Goal: Transaction & Acquisition: Purchase product/service

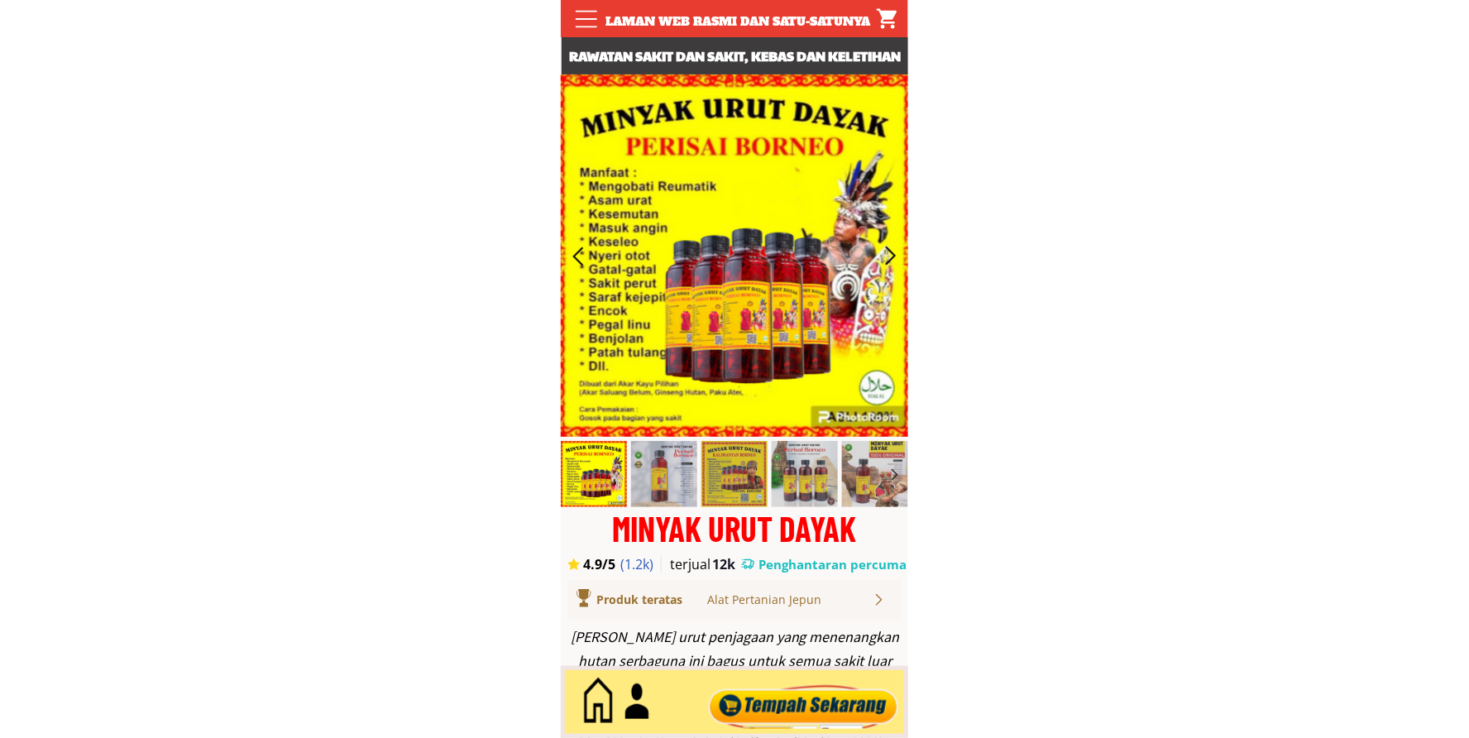
click at [840, 722] on div at bounding box center [804, 702] width 200 height 55
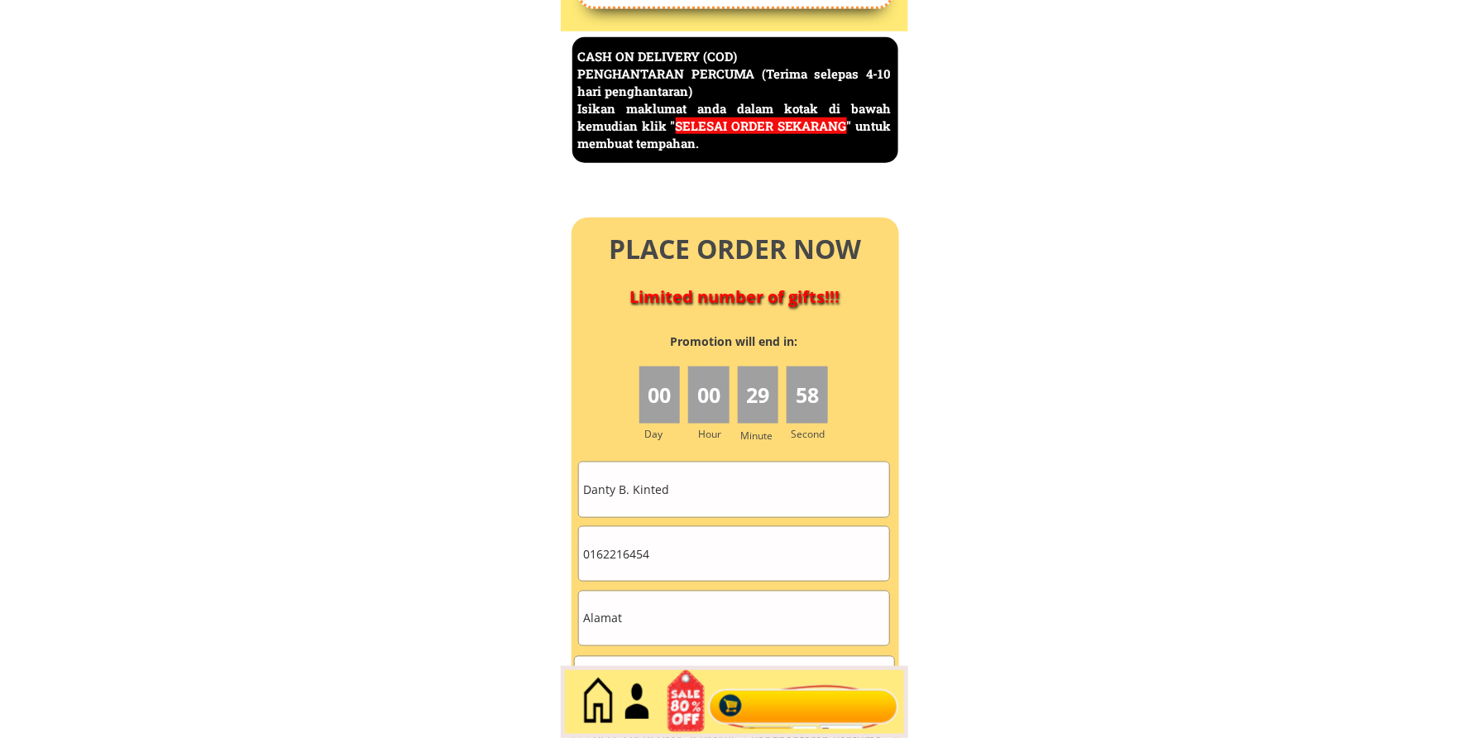
scroll to position [7178, 0]
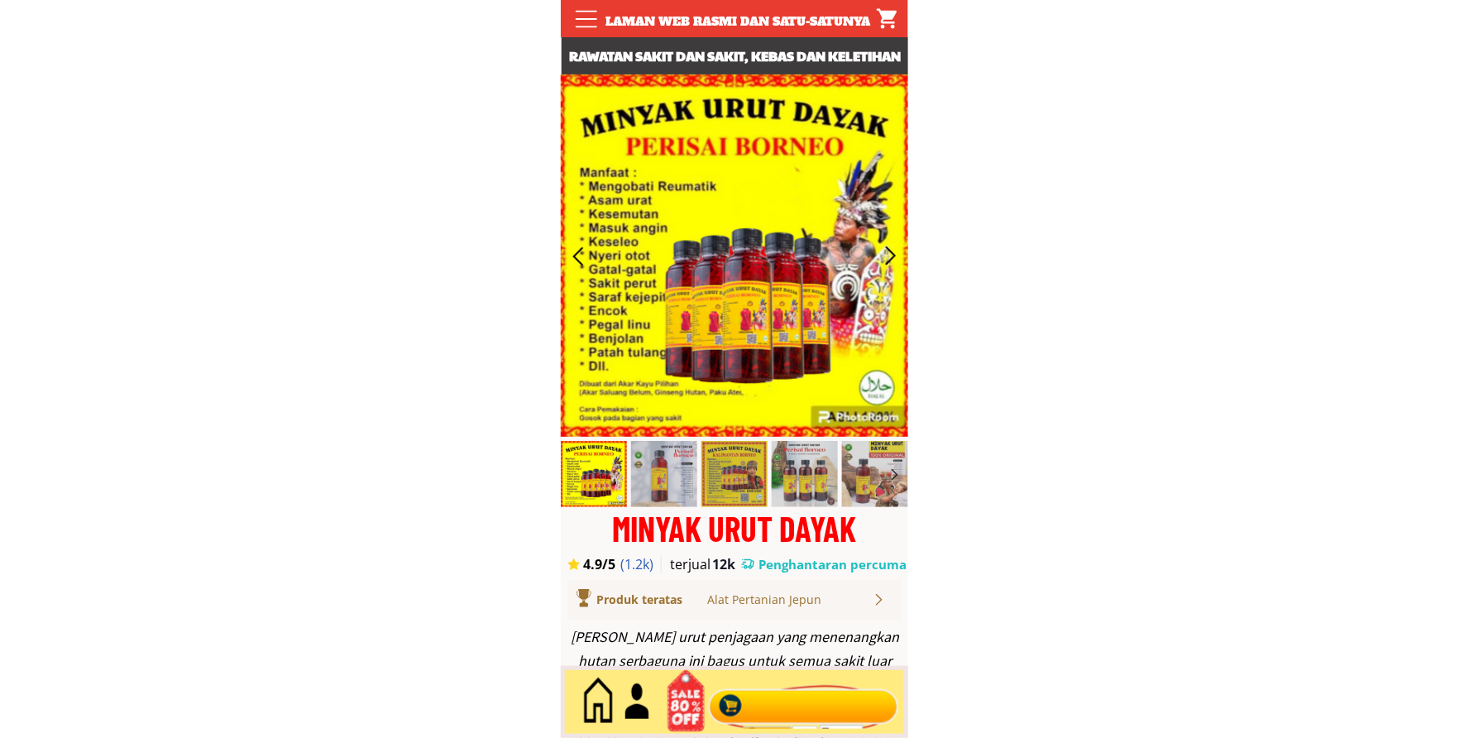
click at [836, 670] on div at bounding box center [734, 702] width 347 height 72
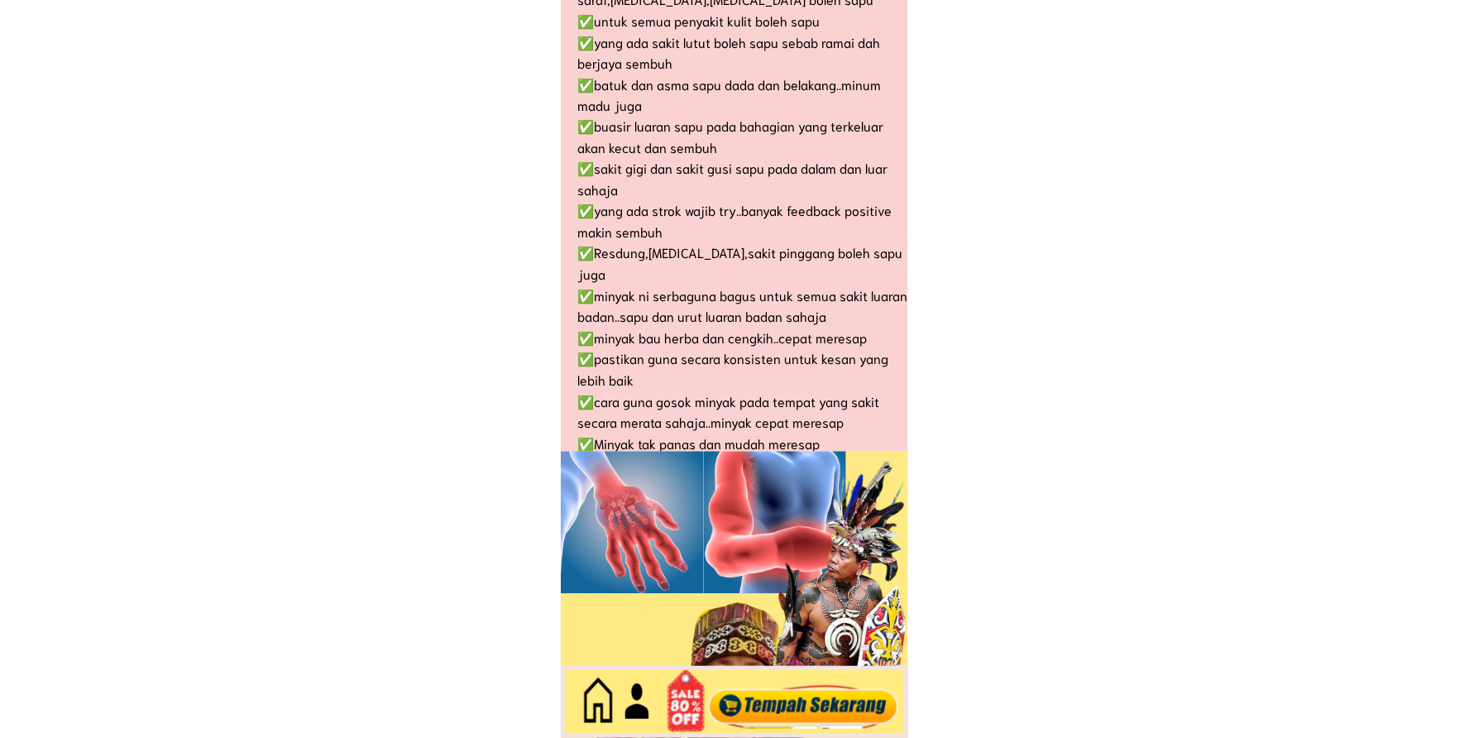
click at [811, 707] on div at bounding box center [804, 702] width 200 height 55
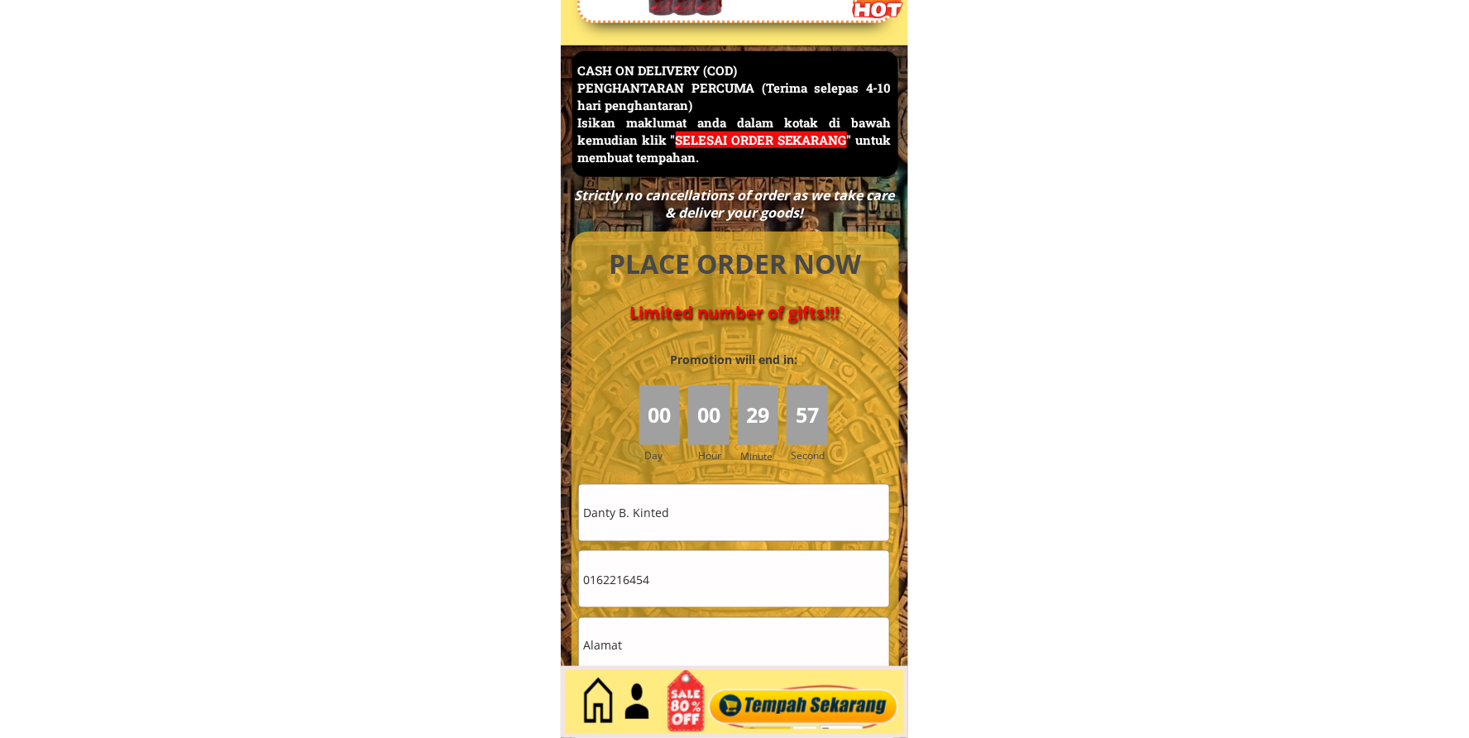
scroll to position [7178, 0]
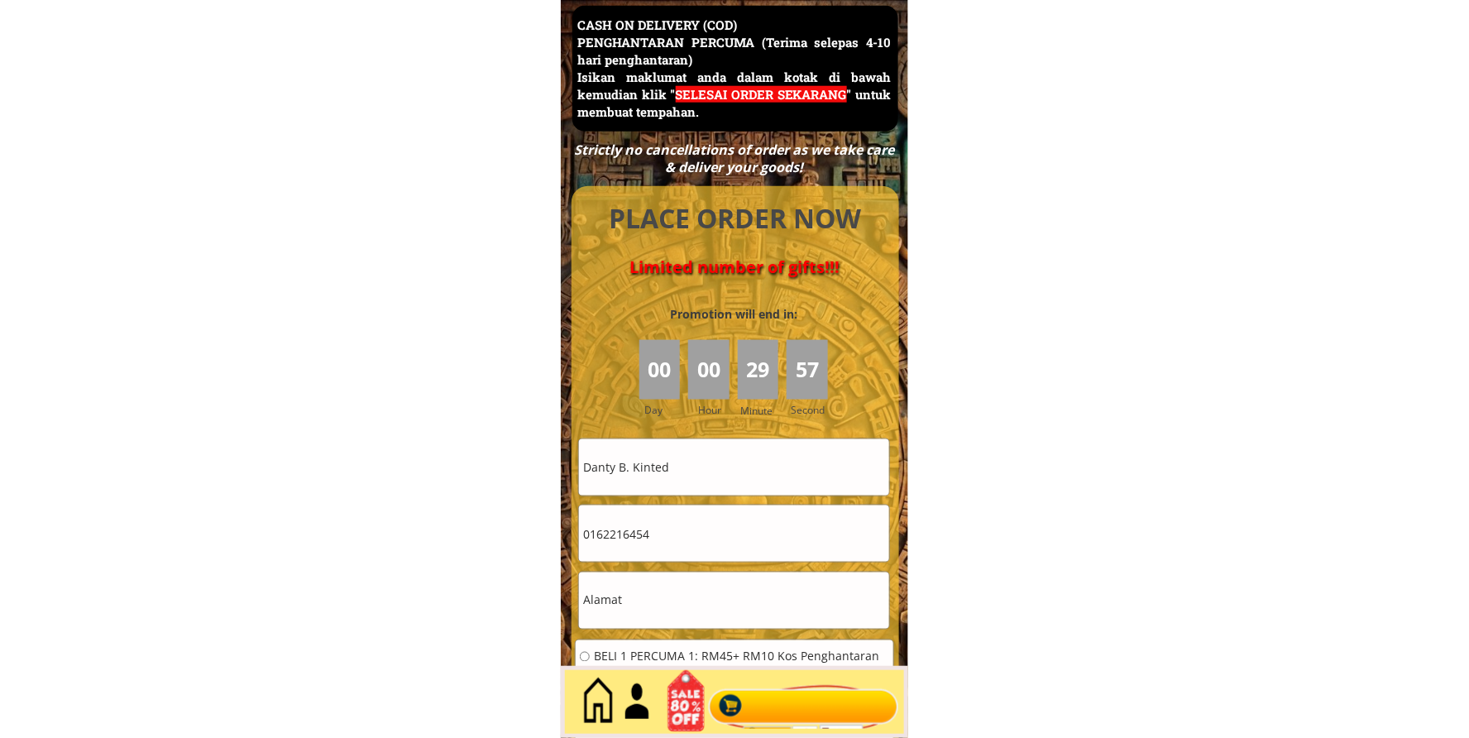
click at [677, 522] on input "0162216454" at bounding box center [734, 534] width 310 height 56
paste input "tel"
paste input "0123185514"
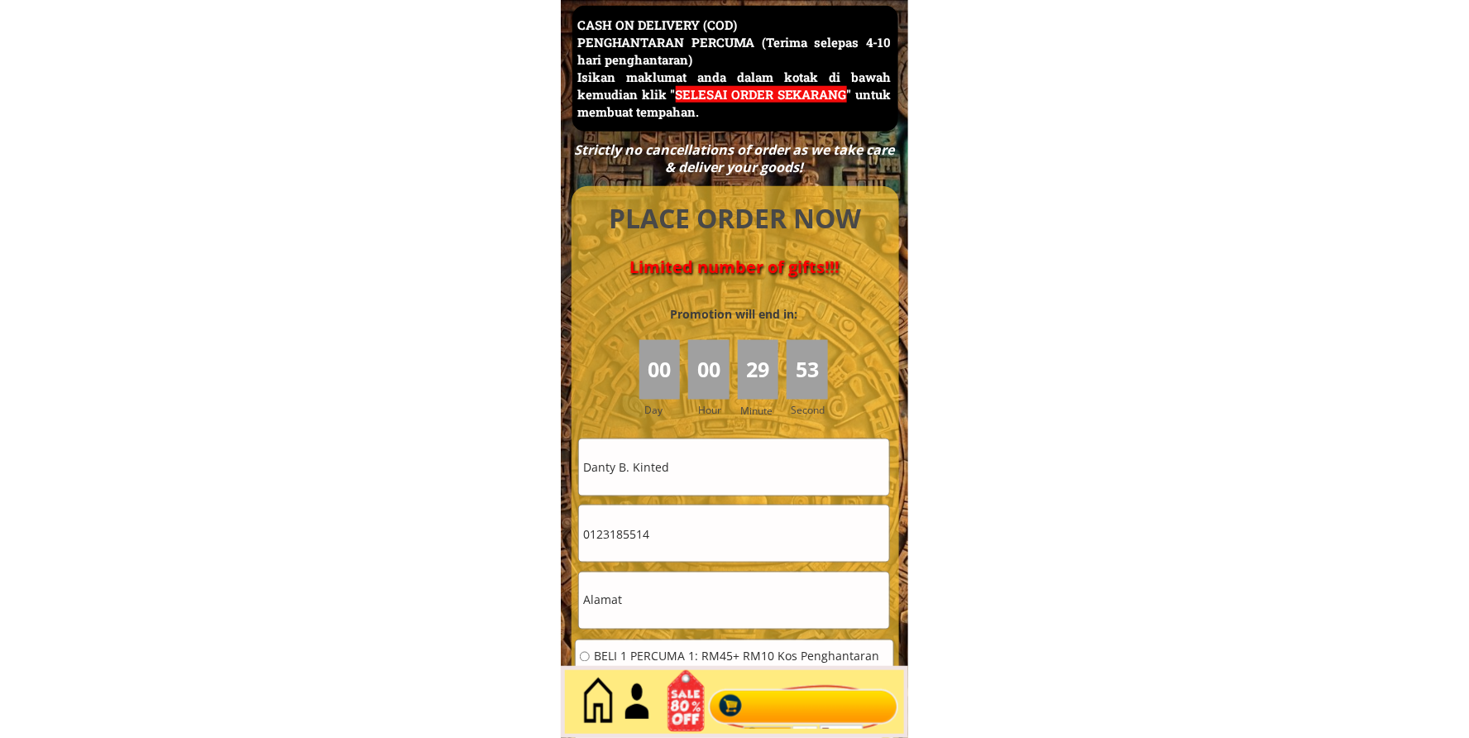
type input "0123185514"
click at [705, 472] on input "Danty B. Kinted" at bounding box center [734, 467] width 310 height 56
click at [707, 470] on input "Danty B. Kinted" at bounding box center [734, 467] width 310 height 56
paste input "Bakarudin bin"
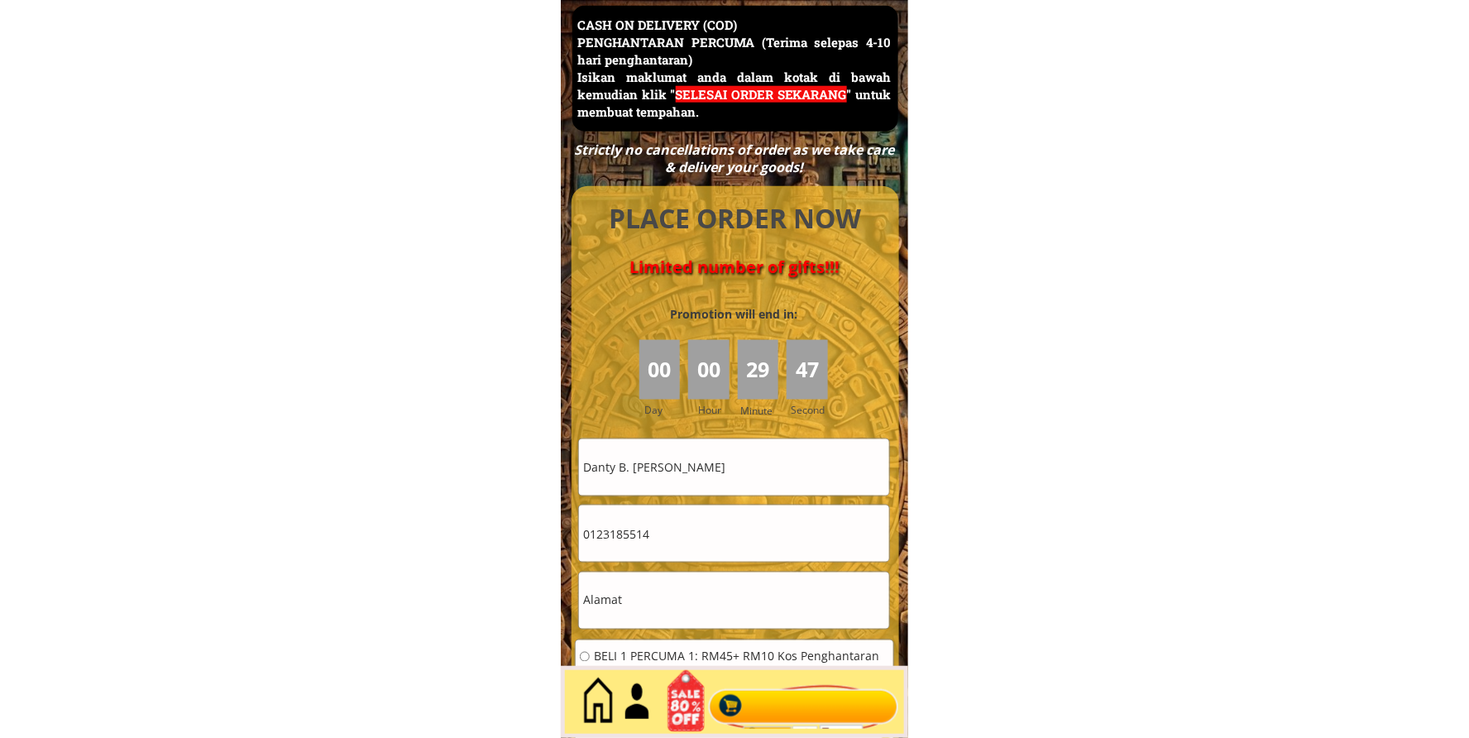
click at [707, 470] on input "Danty B. Bakarudin bin" at bounding box center [734, 467] width 310 height 56
paste input "text"
type input "Bakarudin bin"
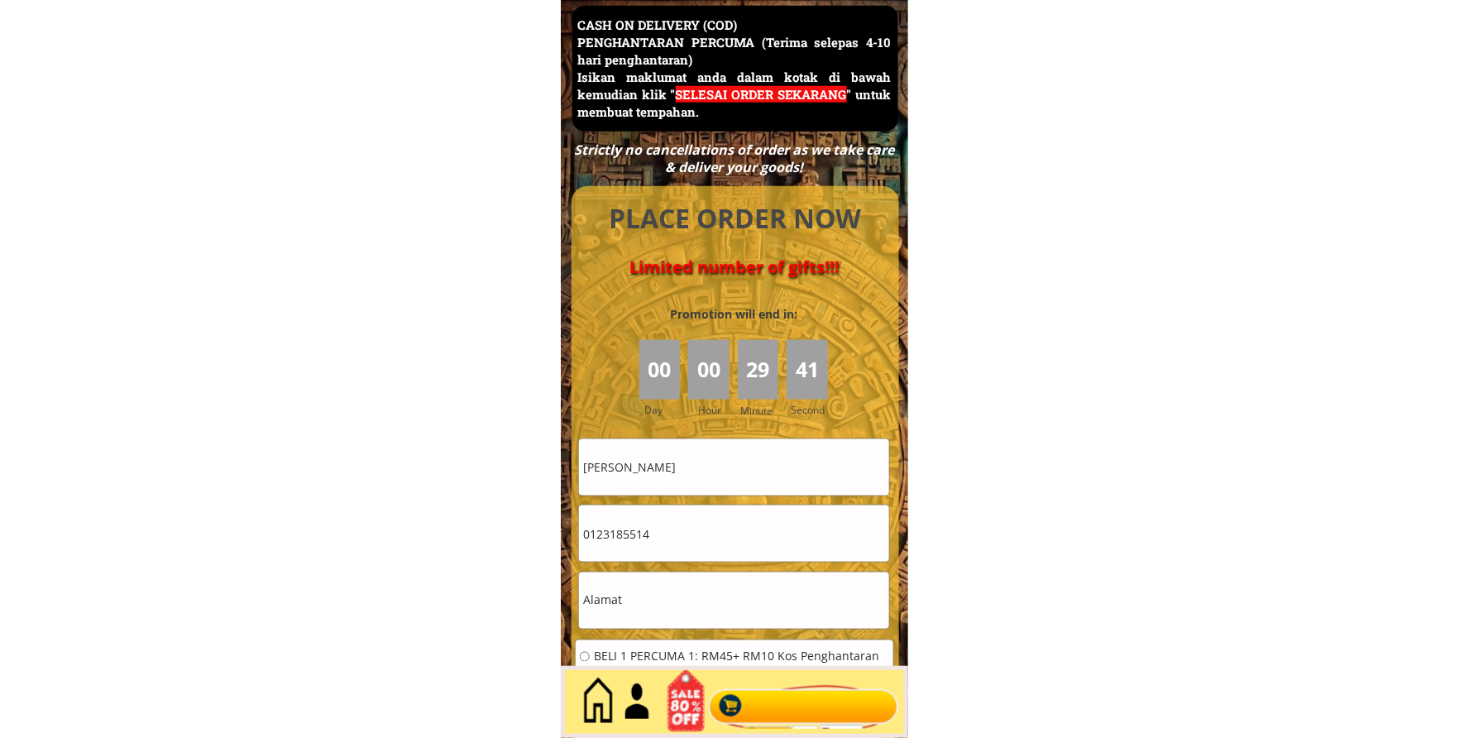
click at [678, 539] on input "0123185514" at bounding box center [734, 534] width 310 height 56
click at [668, 590] on input "text" at bounding box center [734, 601] width 310 height 56
paste input "882 Jln Teratai 11, Tmn Marida, Senawang"
type input "882 Jln Teratai 11, Tmn Marida, Senawang"
drag, startPoint x: 722, startPoint y: 455, endPoint x: 443, endPoint y: 443, distance: 279.1
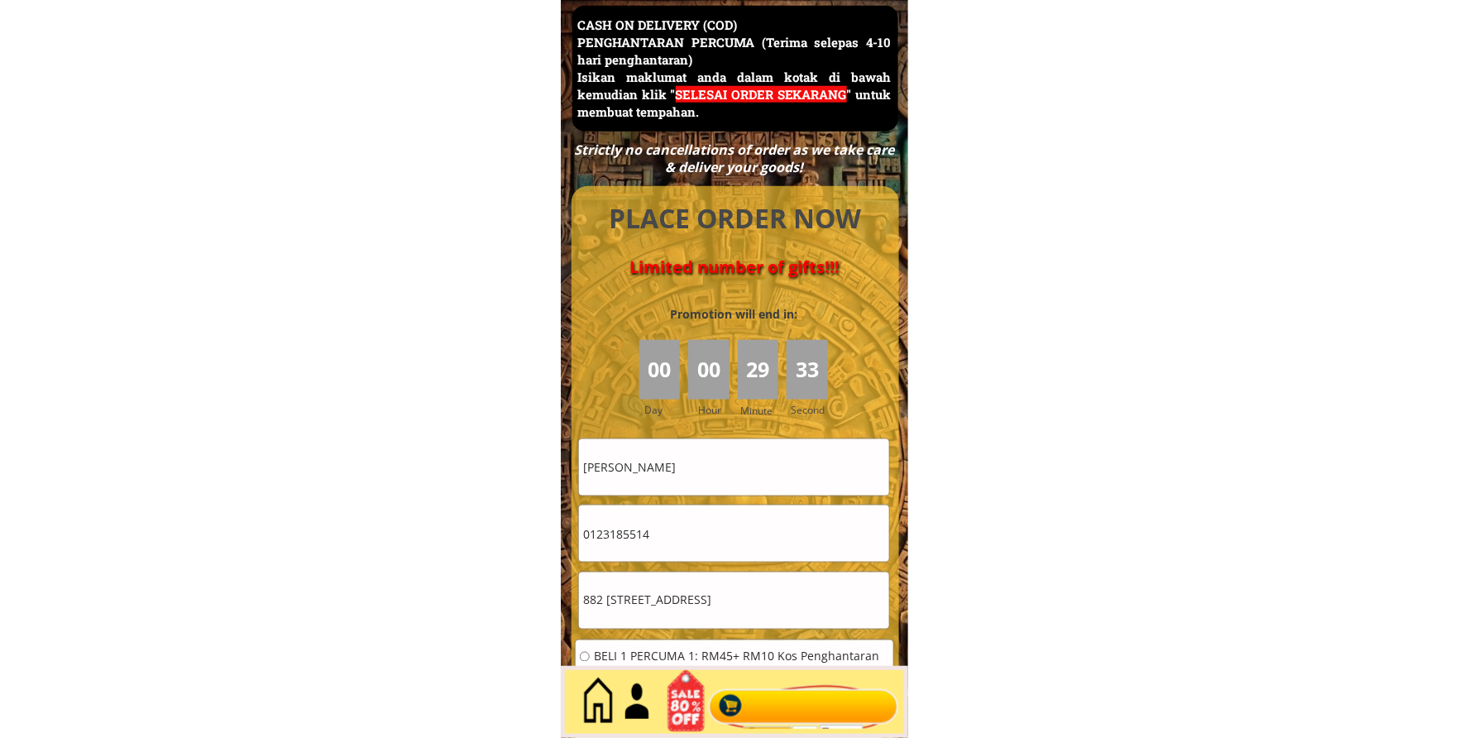
paste input "Ismail"
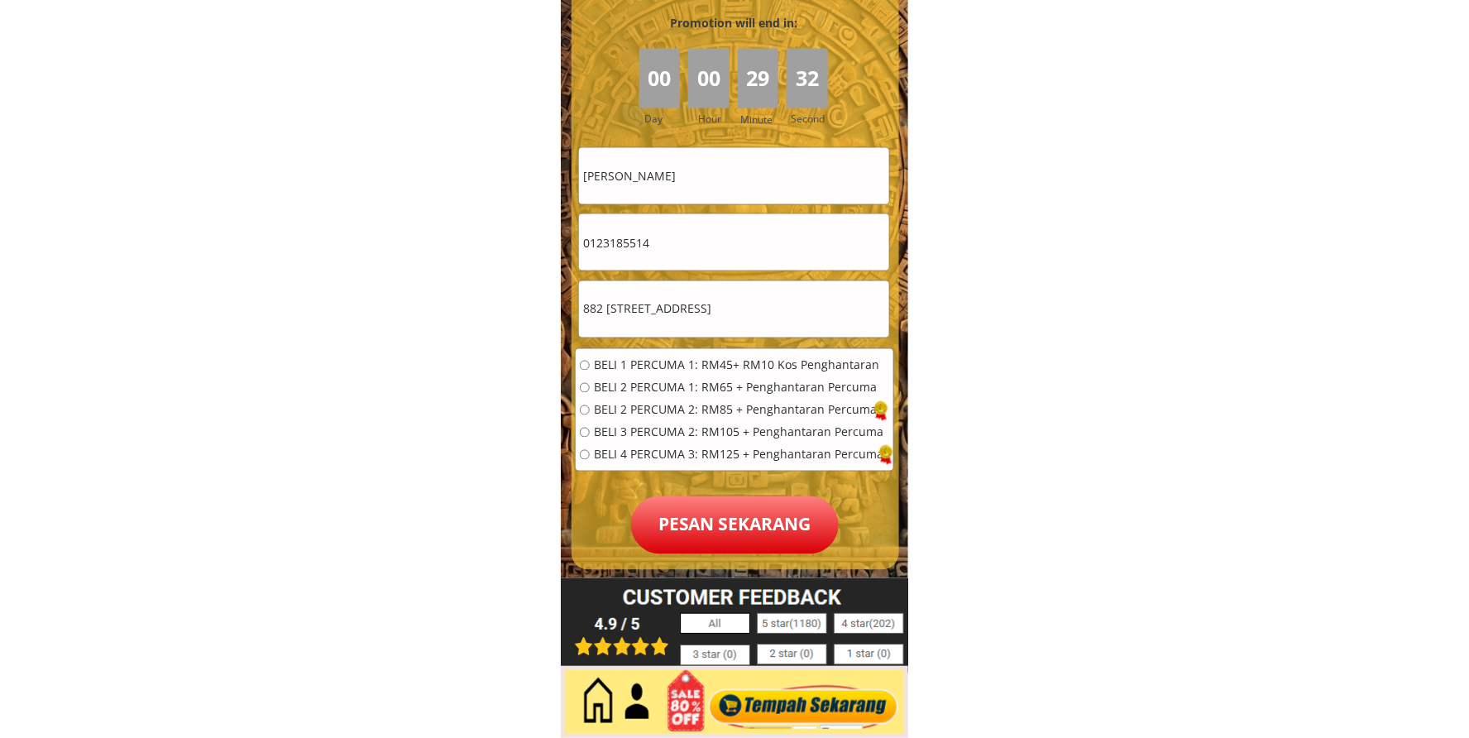
scroll to position [7484, 0]
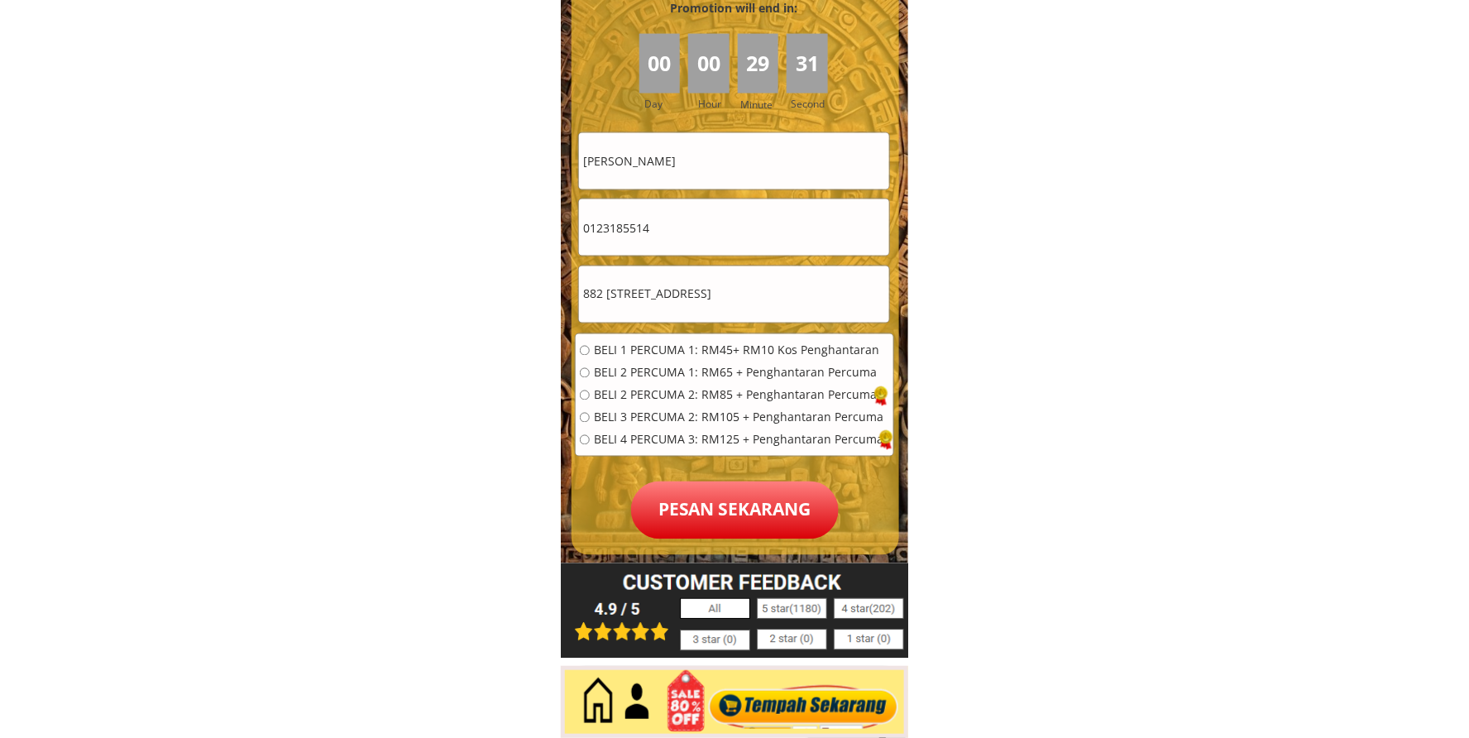
type input "Bakarudin bin Ismail"
click at [627, 375] on span "BELI 2 PERCUMA 1: RM65 + Penghantaran Percuma" at bounding box center [739, 373] width 290 height 12
radio input "true"
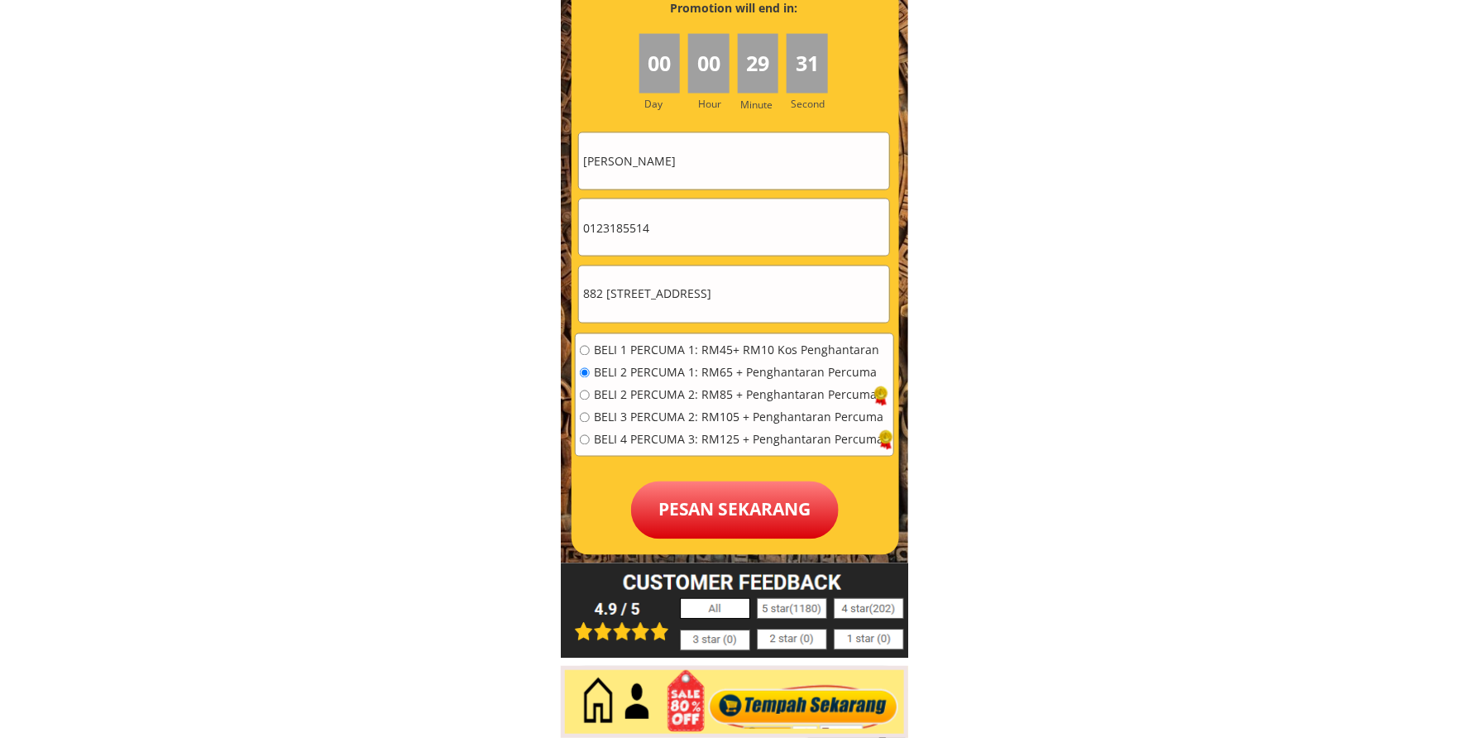
click at [763, 549] on div at bounding box center [736, 217] width 328 height 675
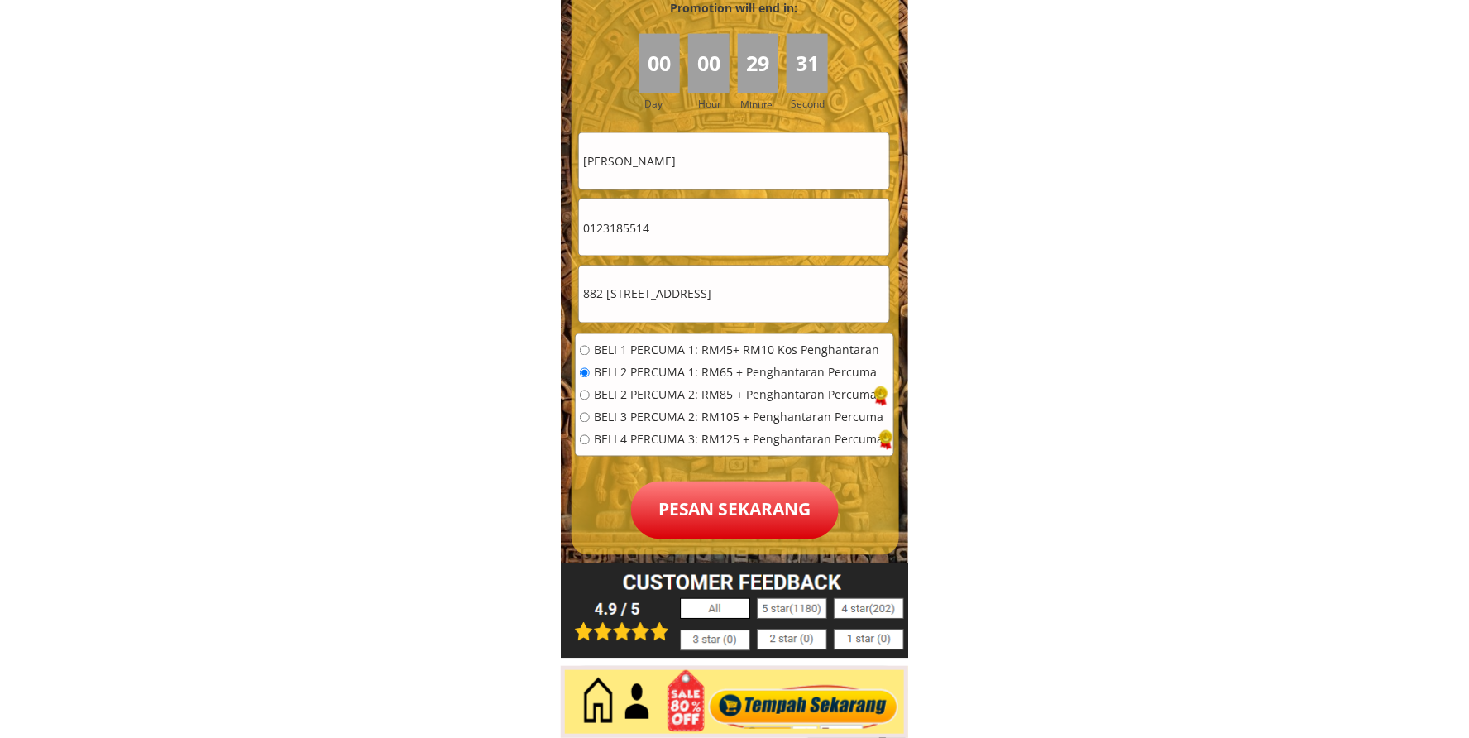
click at [750, 518] on p "Pesan sekarang" at bounding box center [735, 511] width 208 height 58
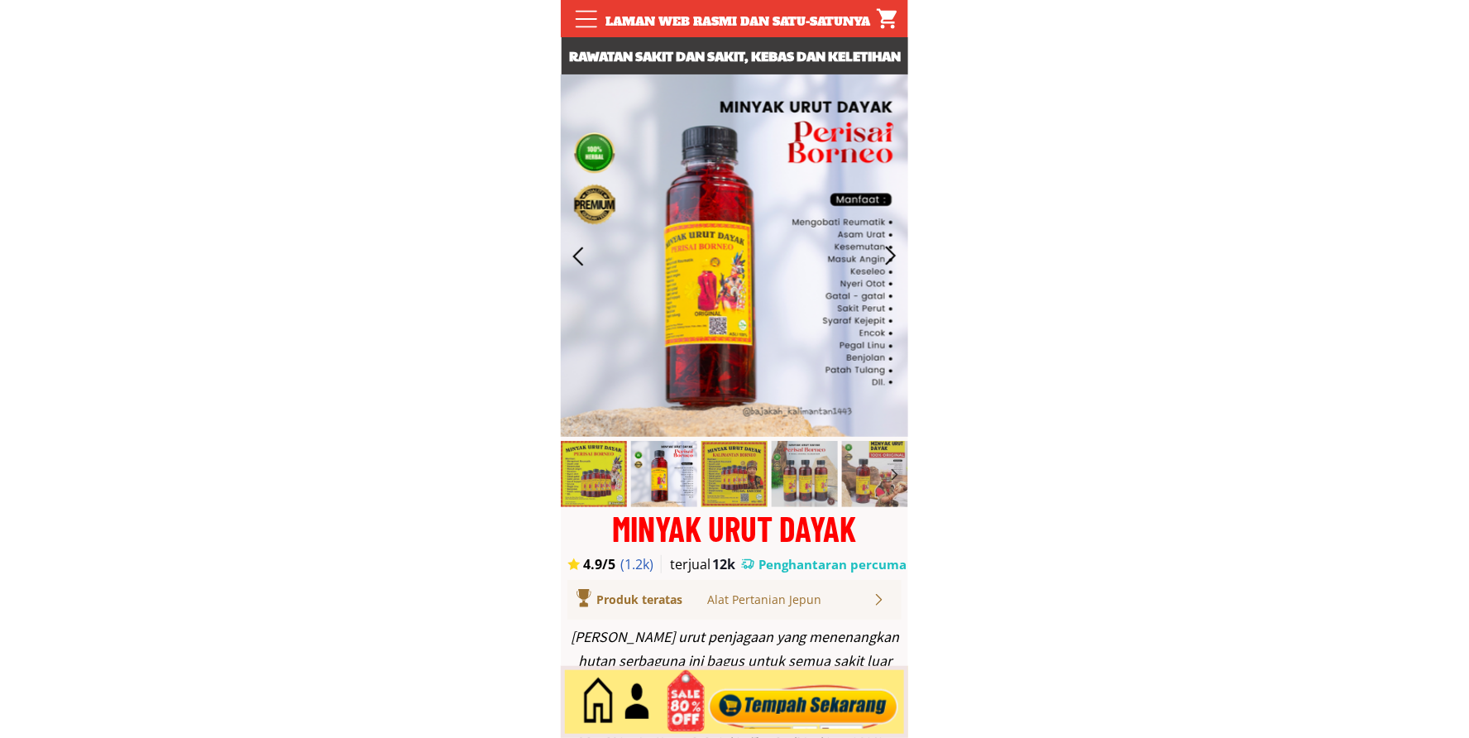
click at [807, 704] on div at bounding box center [804, 702] width 200 height 55
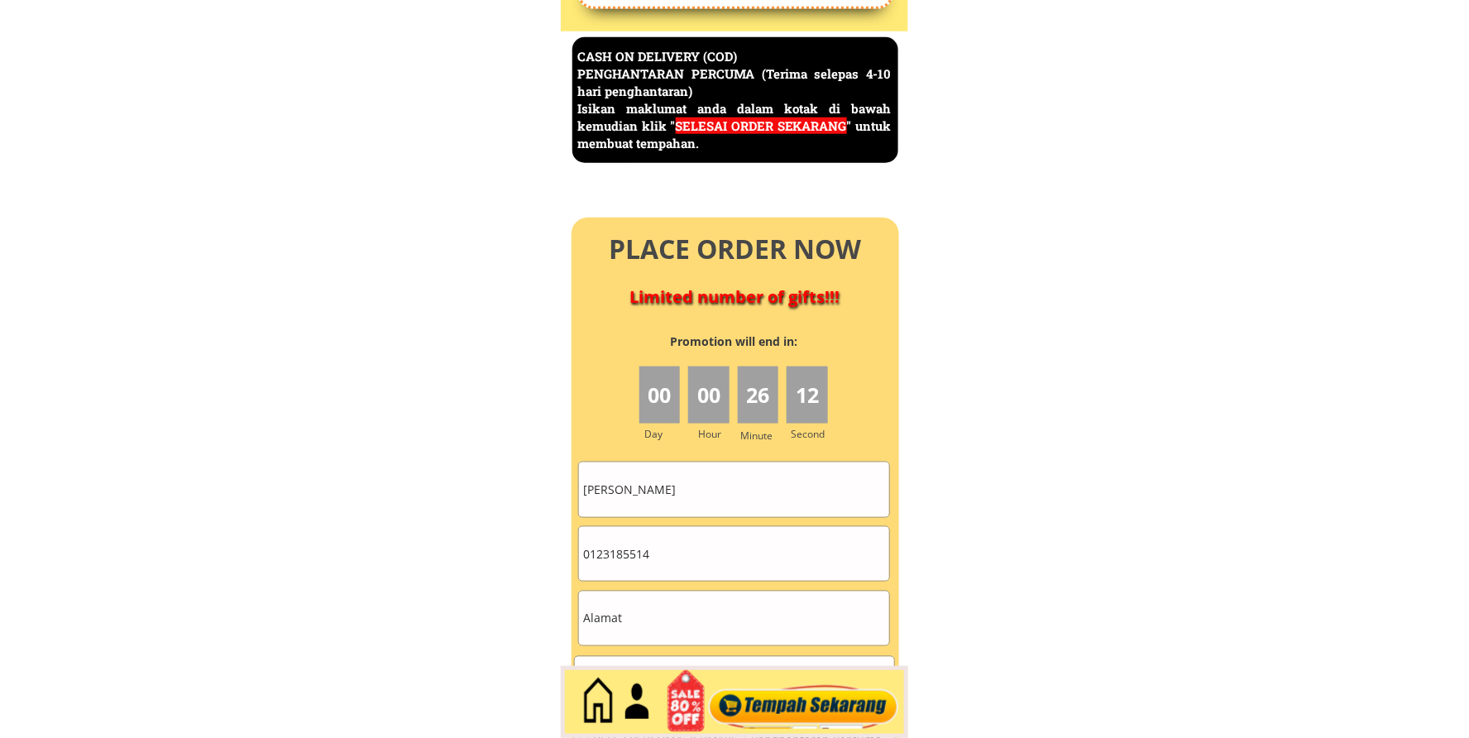
scroll to position [7178, 0]
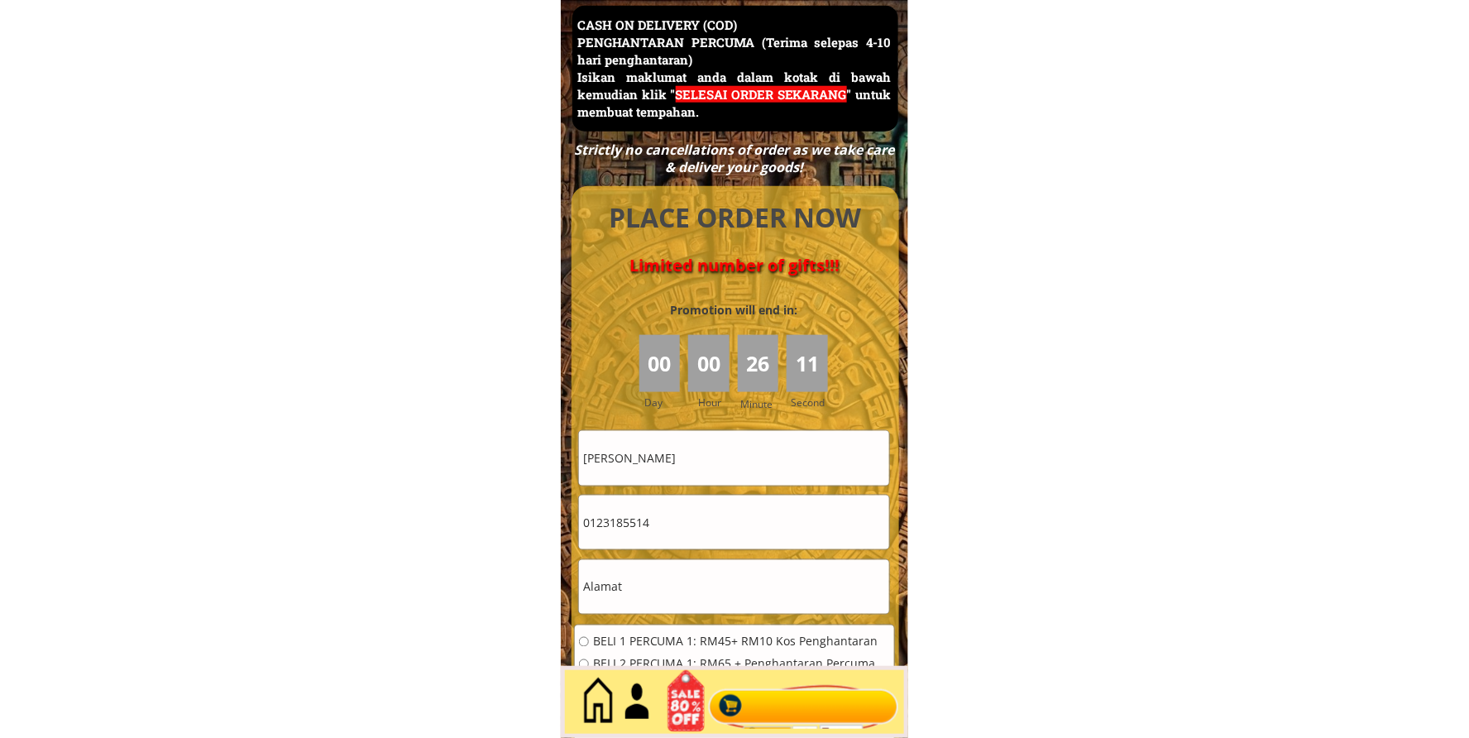
click at [743, 451] on input "Bakarudin bin Ismail" at bounding box center [734, 458] width 310 height 54
click at [745, 451] on input "Bakarudin bin Ismail" at bounding box center [734, 458] width 310 height 54
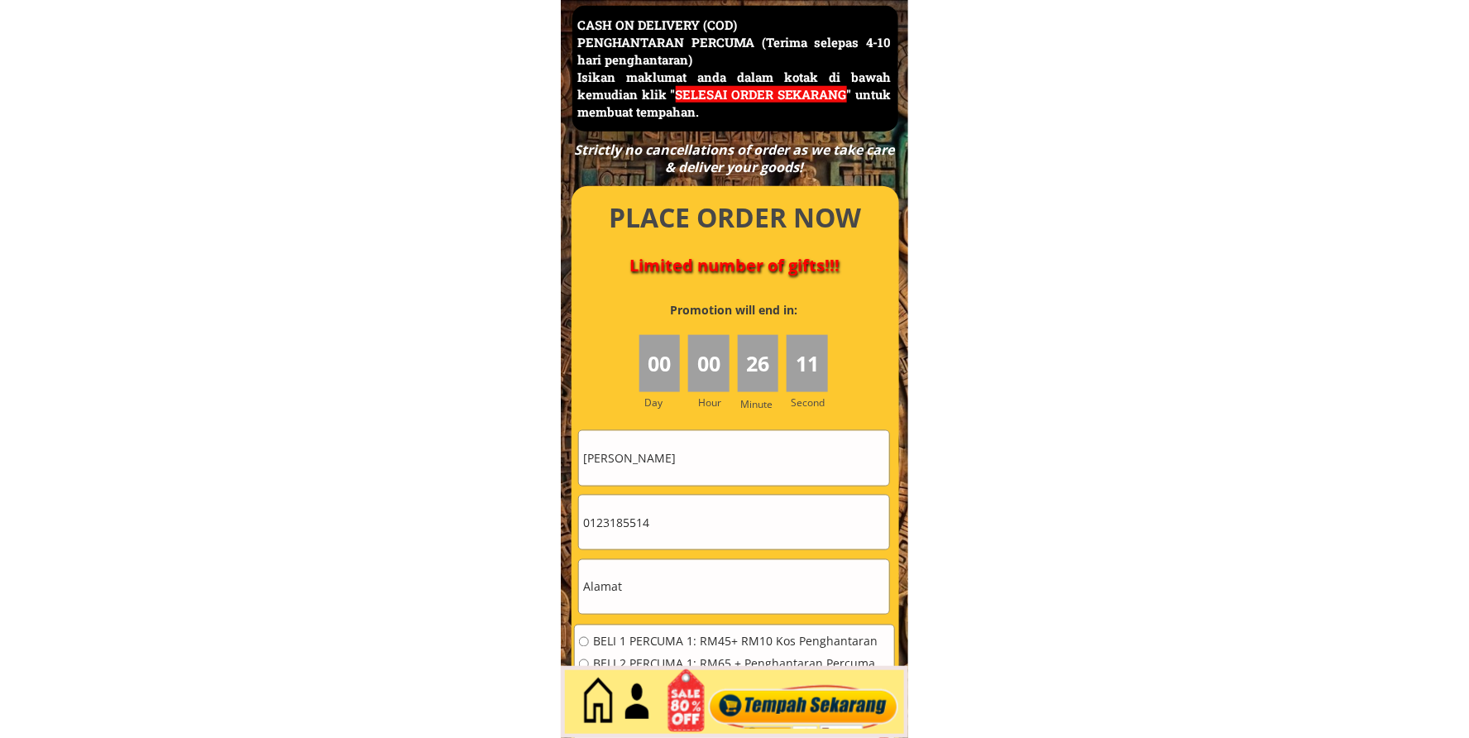
paste input "Ismail Hj"
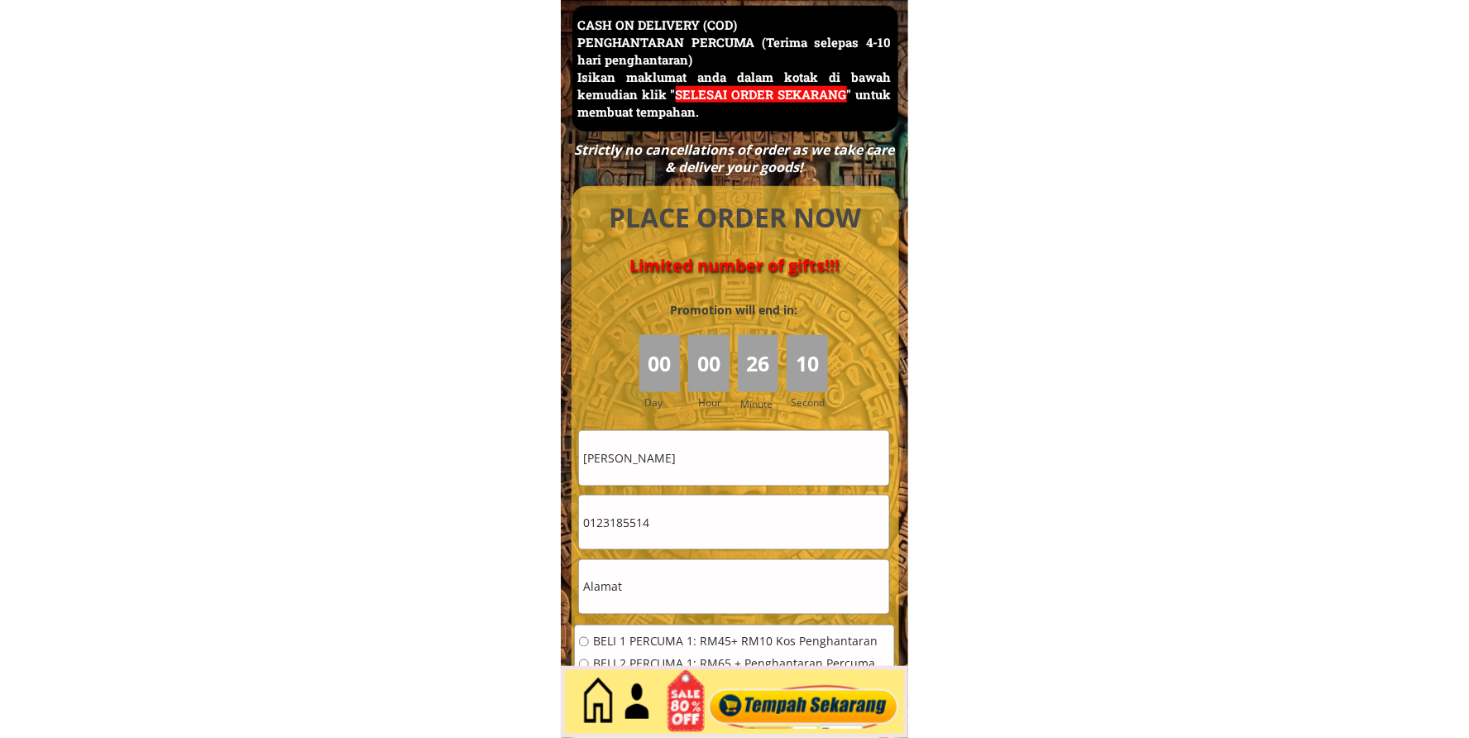
type input "Ismail Hj"
click at [682, 527] on input "0123185514" at bounding box center [734, 523] width 310 height 54
click at [682, 526] on input "0123185514" at bounding box center [734, 523] width 310 height 54
click at [665, 602] on input "text" at bounding box center [734, 587] width 310 height 54
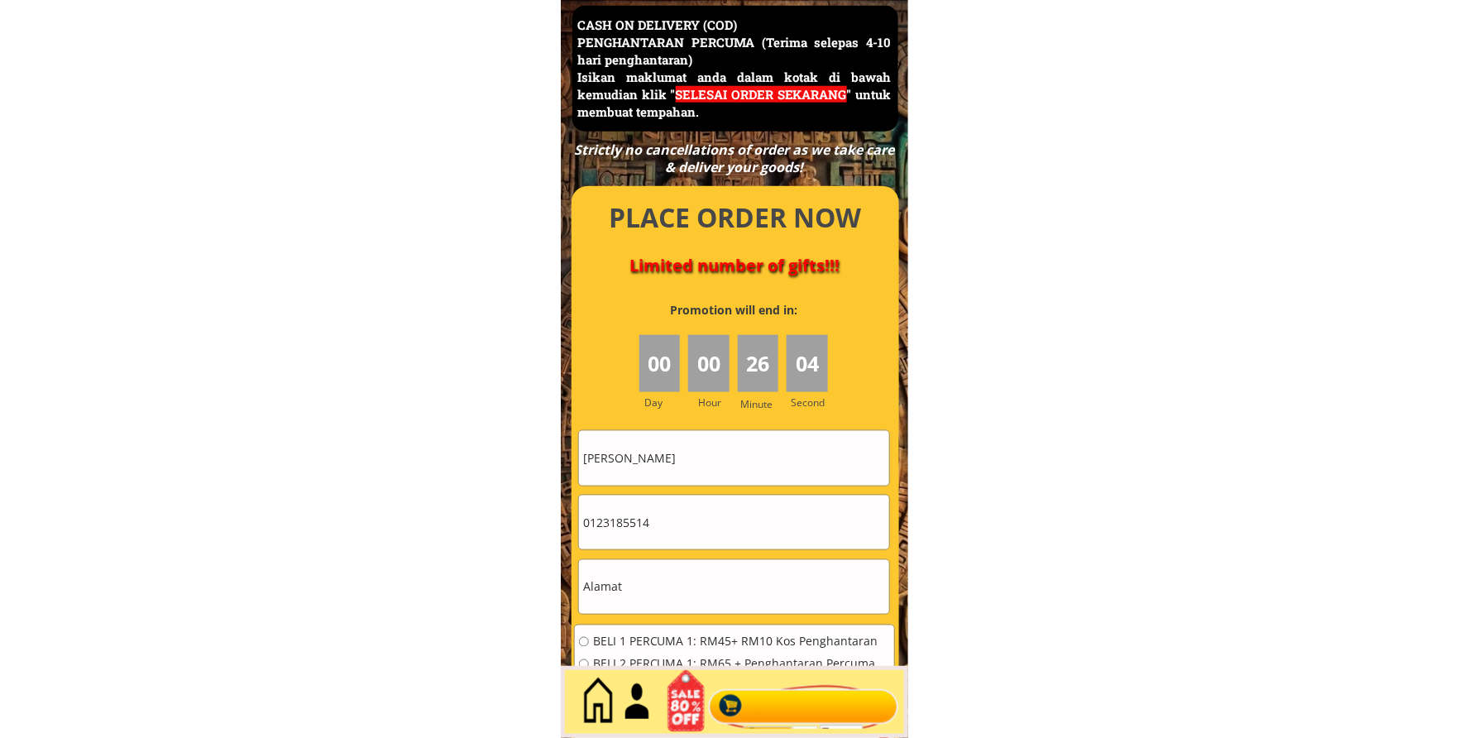
paste input "14 Jalan 3/1"
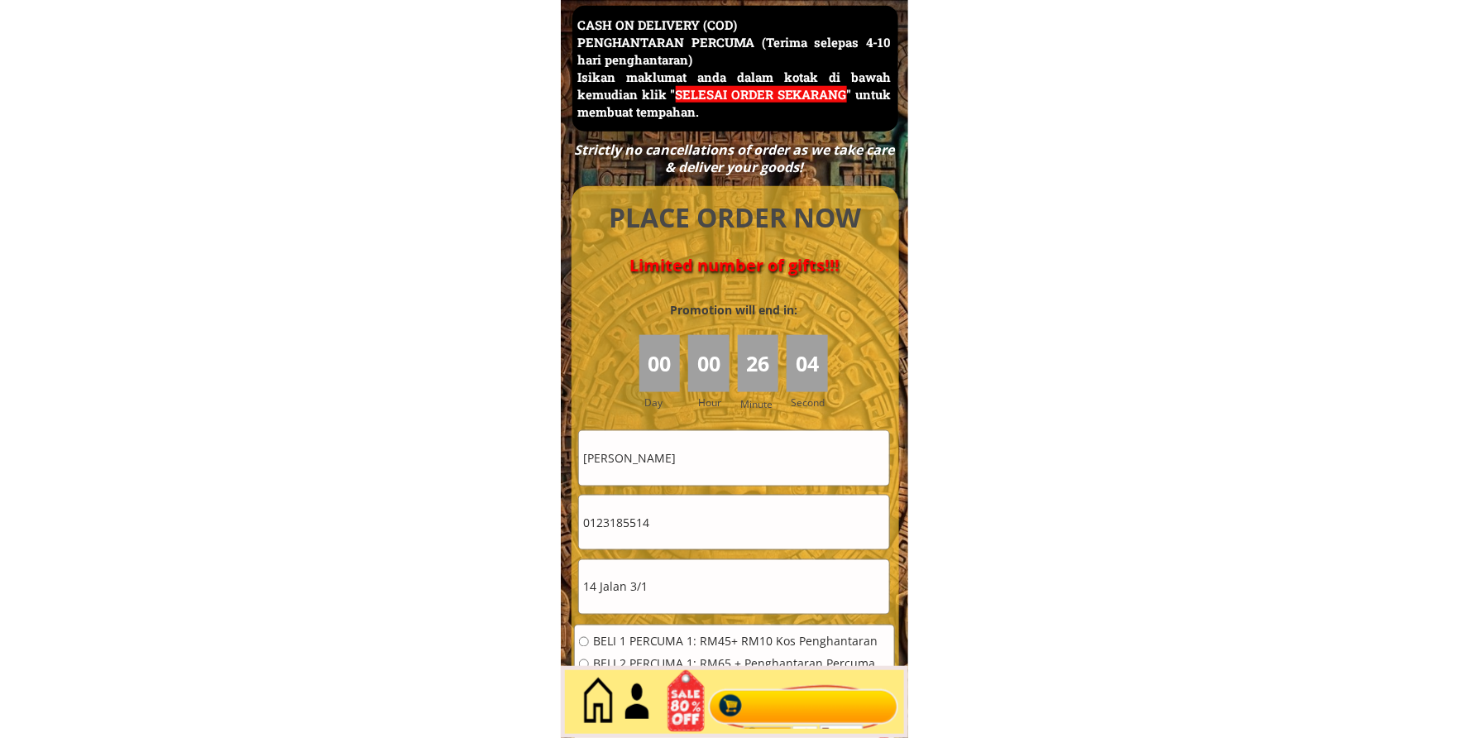
type input "14 Jalan 3/1"
click at [750, 533] on input "0123185514" at bounding box center [734, 523] width 310 height 54
click at [756, 534] on input "0123185514" at bounding box center [734, 523] width 310 height 54
click at [759, 534] on input "0123185514" at bounding box center [734, 523] width 310 height 54
paste input "9217512"
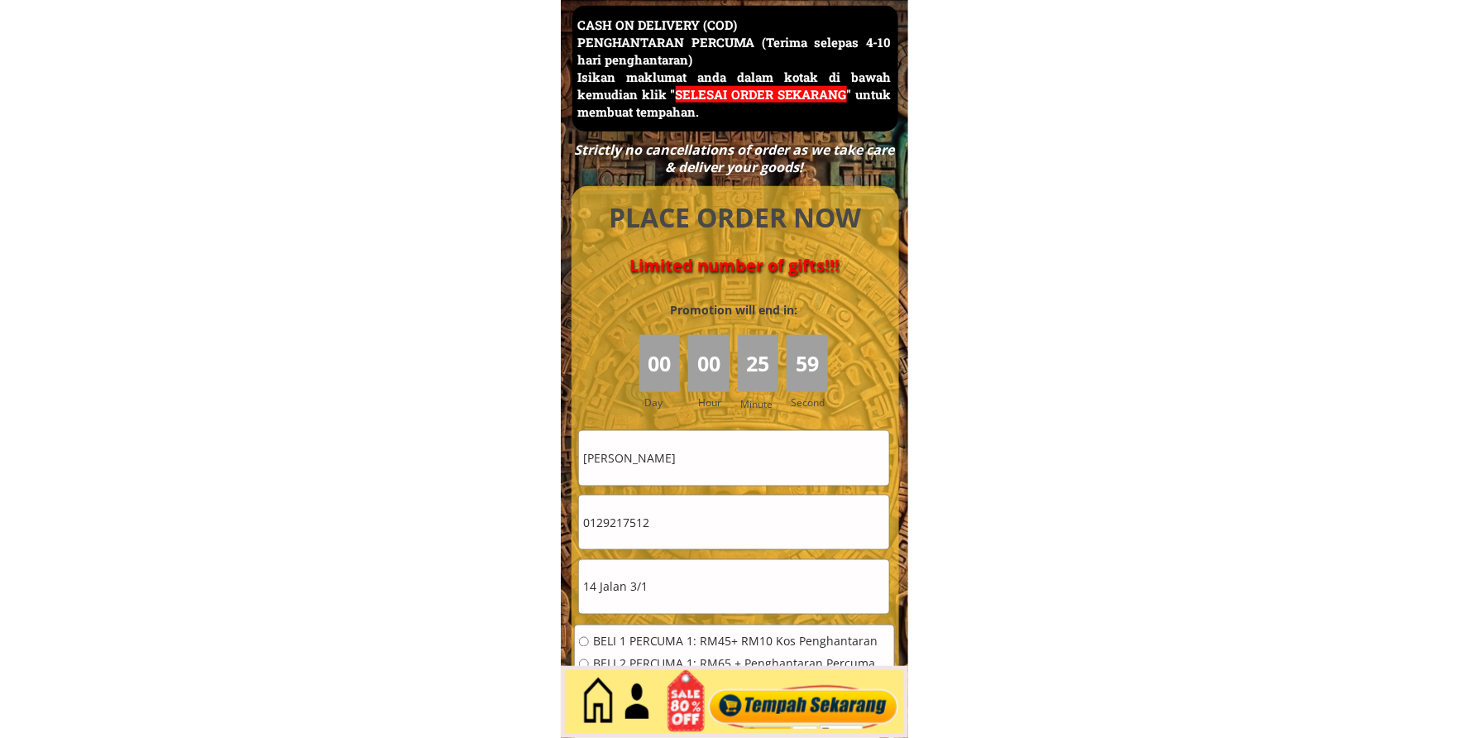
type input "0129217512"
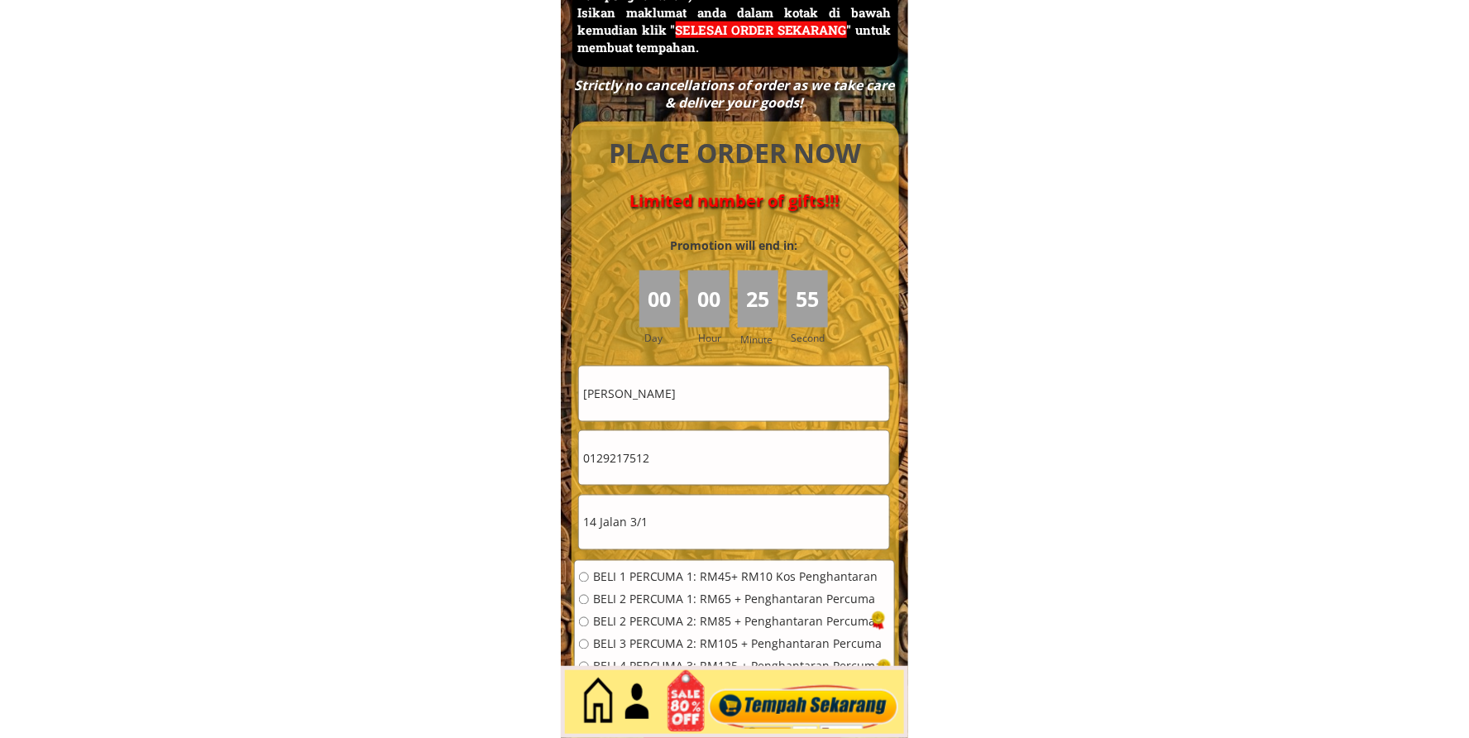
scroll to position [7484, 0]
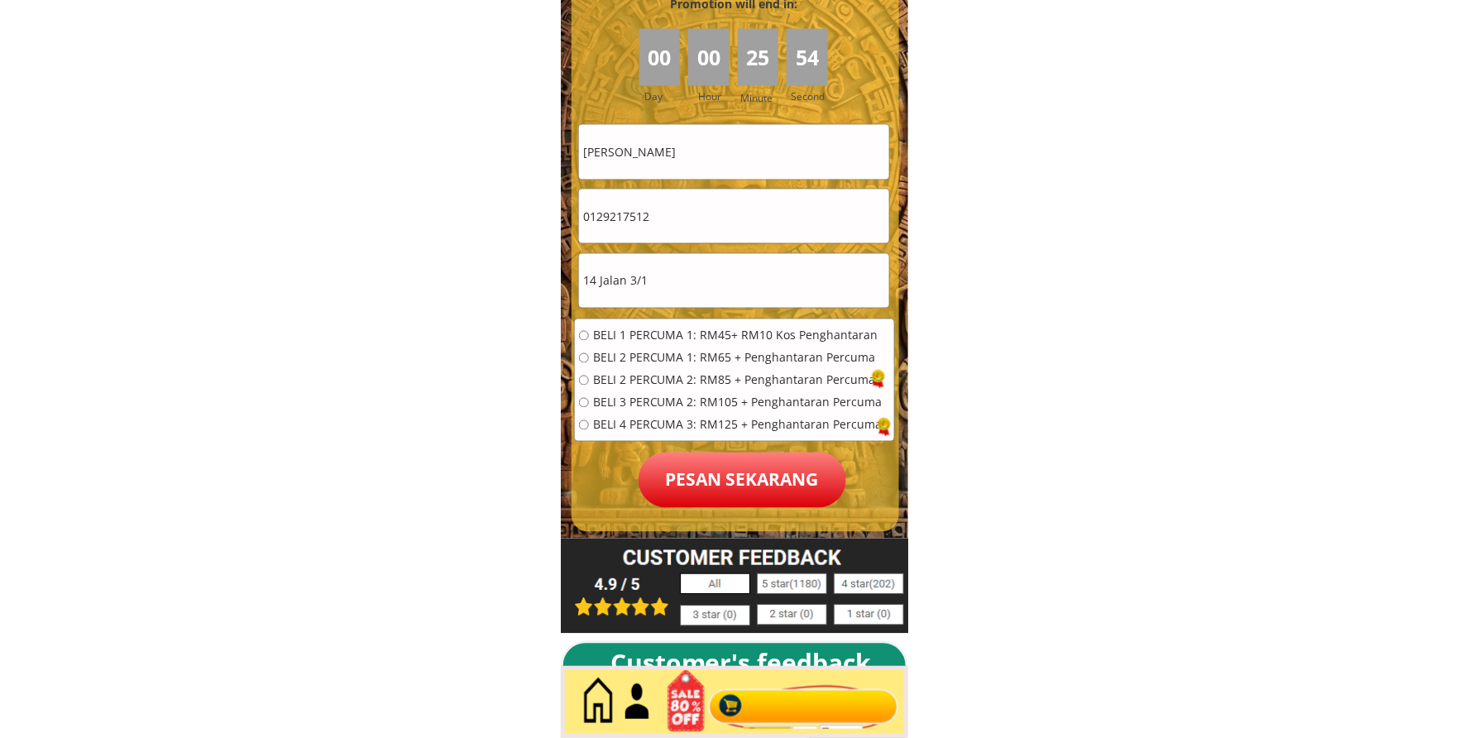
click at [622, 352] on span "BELI 2 PERCUMA 1: RM65 + Penghantaran Percuma" at bounding box center [738, 358] width 290 height 12
radio input "true"
click at [734, 492] on p "Pesan sekarang" at bounding box center [743, 480] width 208 height 55
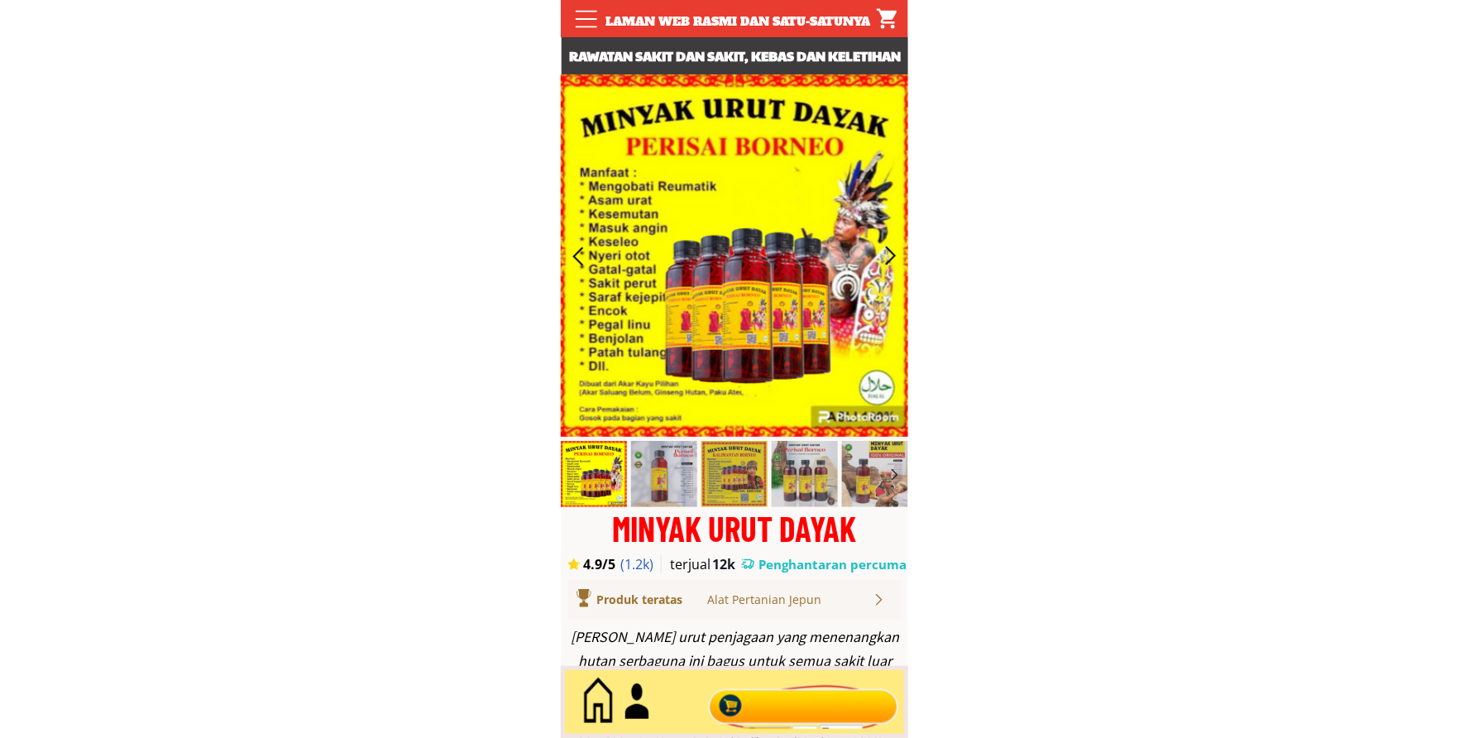
click at [889, 708] on div at bounding box center [804, 702] width 200 height 55
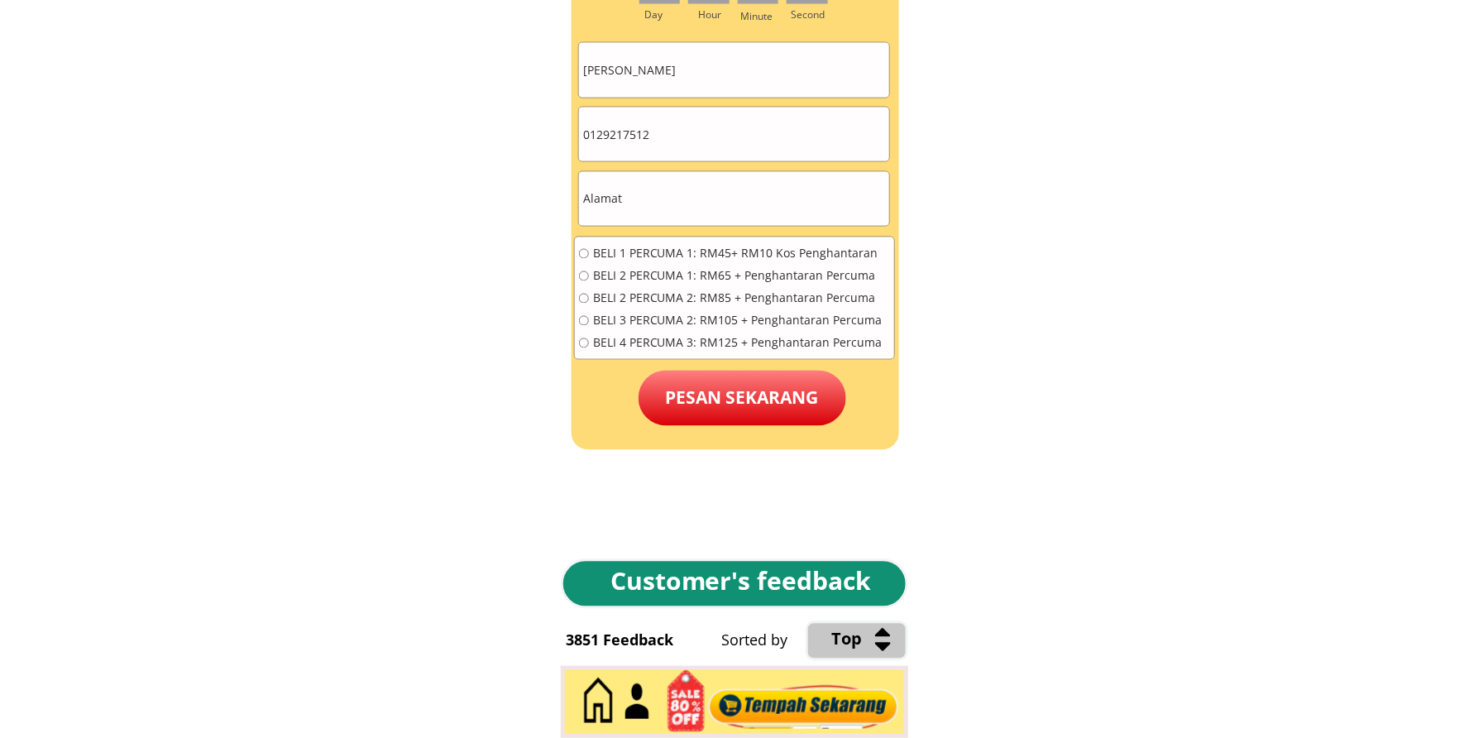
scroll to position [7638, 0]
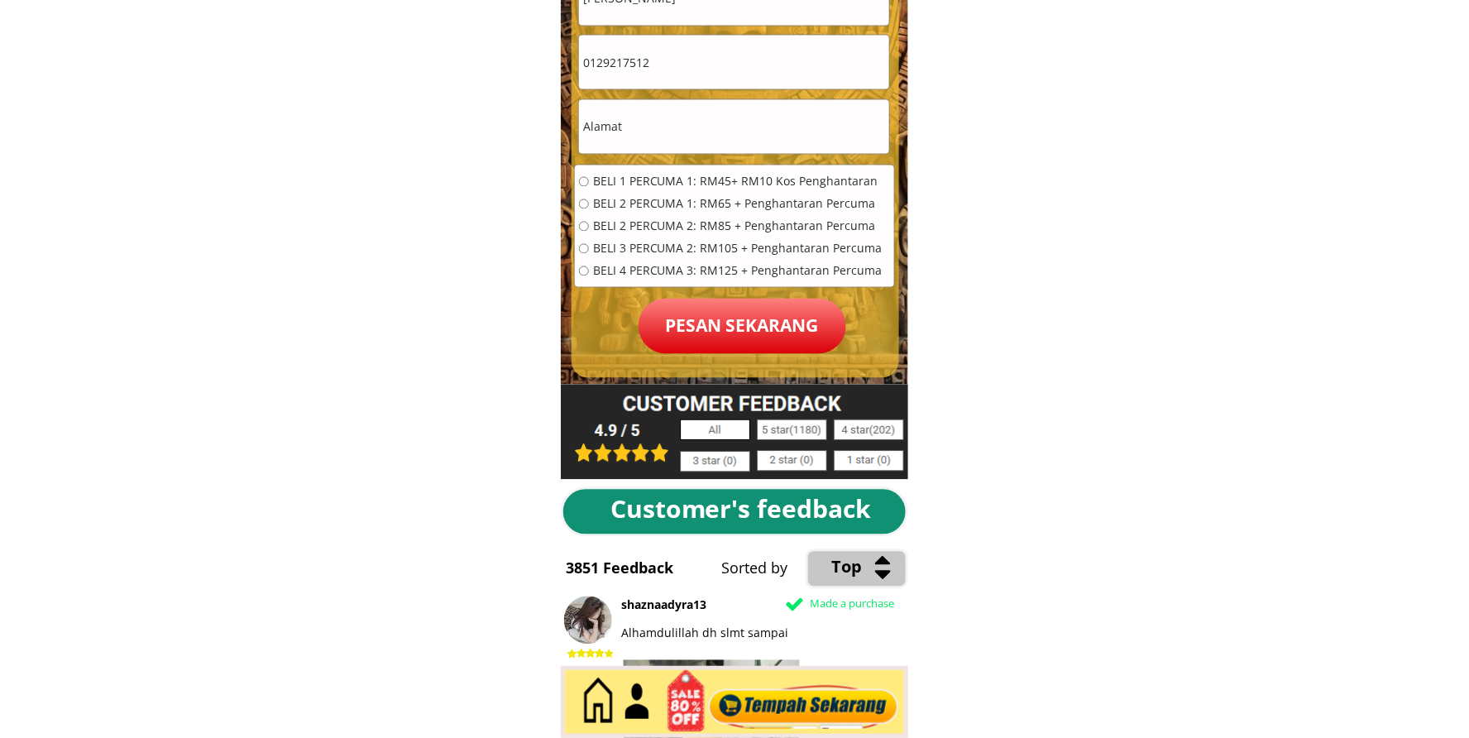
click at [676, 42] on input "0129217512" at bounding box center [734, 63] width 310 height 54
click at [677, 42] on input "0129217512" at bounding box center [734, 63] width 310 height 54
paste input "63664820"
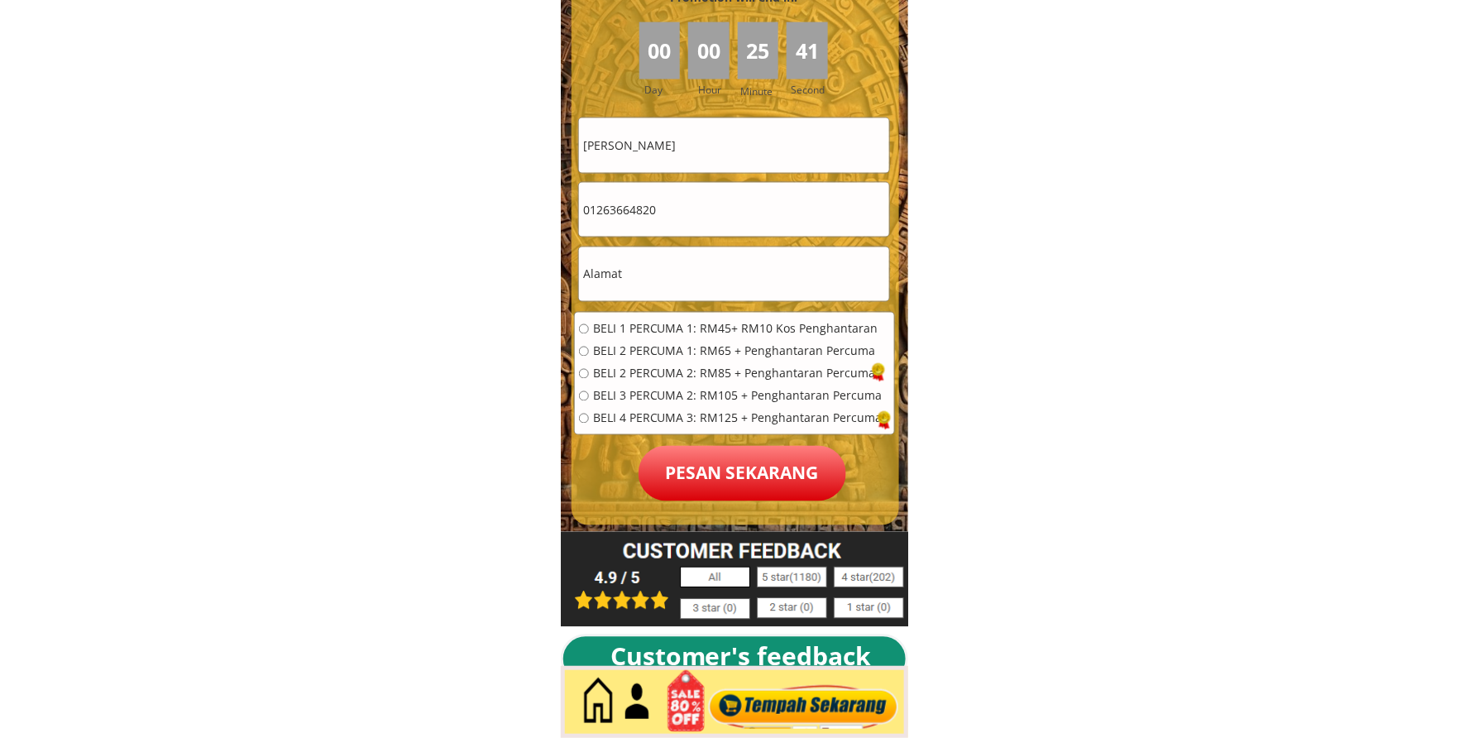
scroll to position [7484, 0]
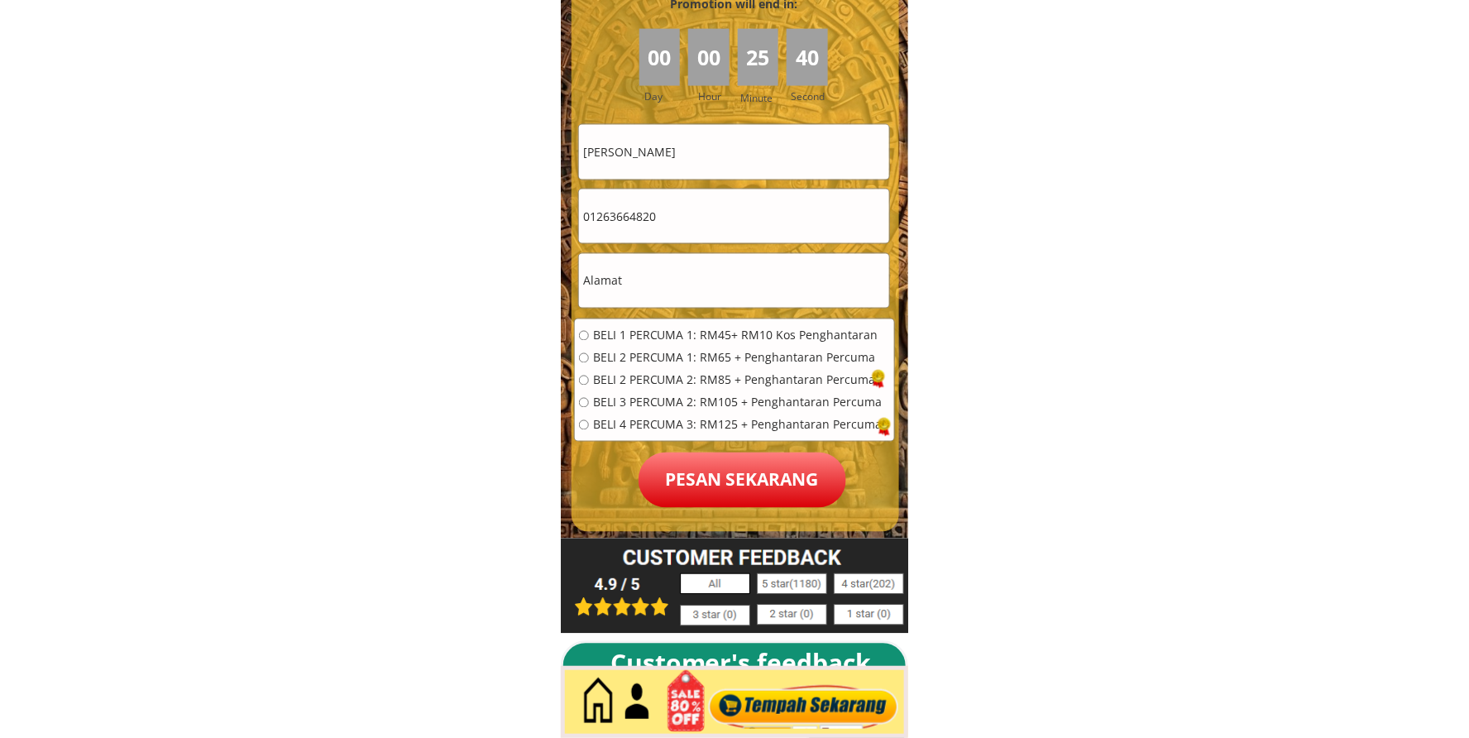
type input "01263664820"
click at [714, 142] on input "Ismail Hj" at bounding box center [734, 152] width 310 height 54
paste input "[PERSON_NAME]"
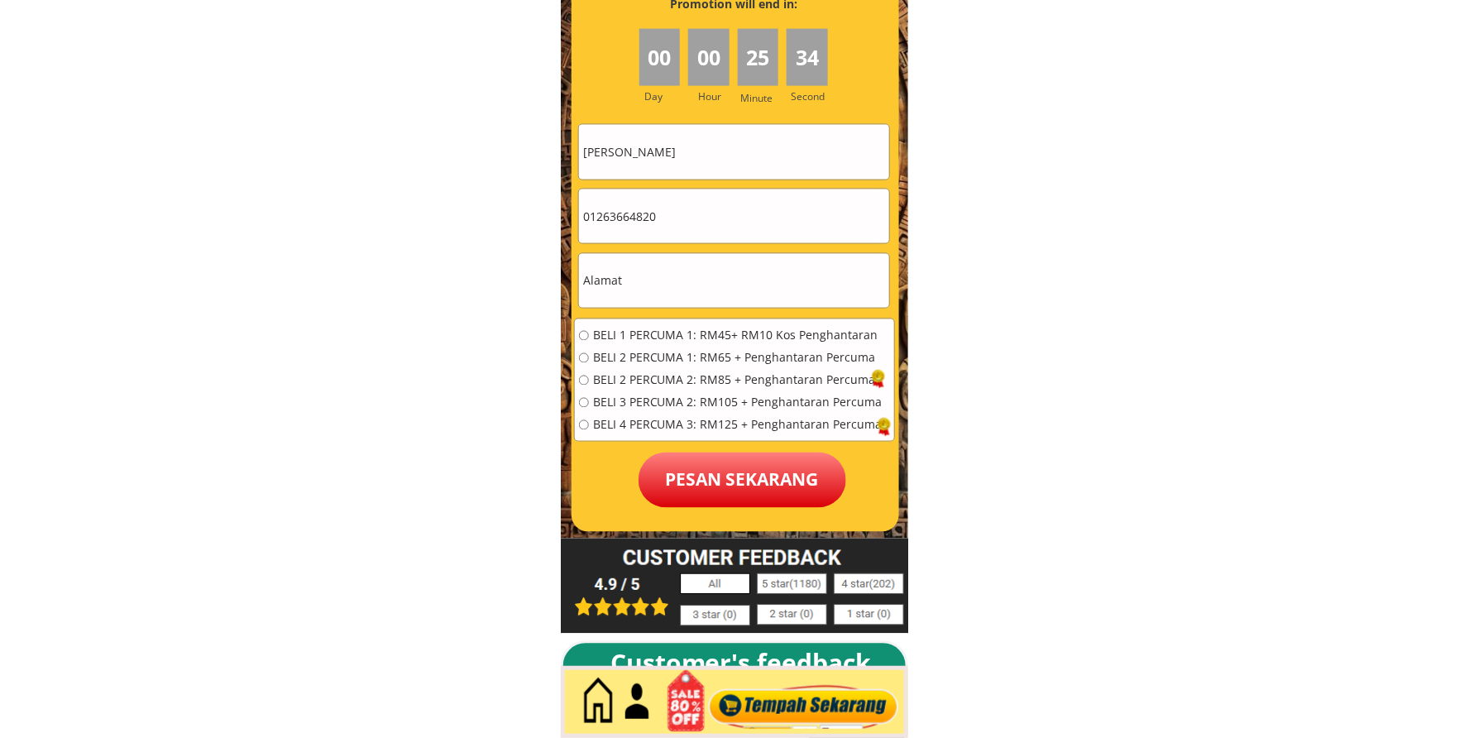
type input "[PERSON_NAME]"
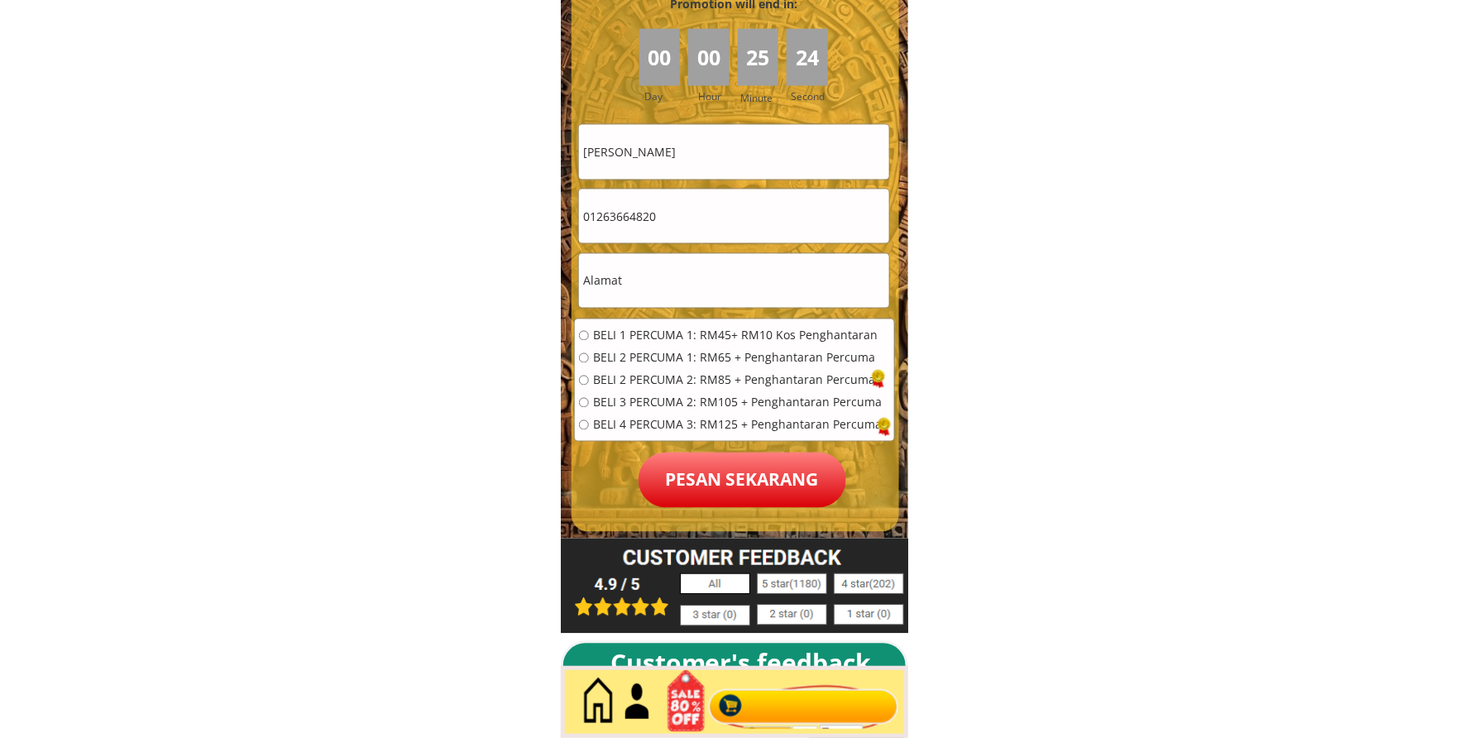
click at [700, 271] on input "text" at bounding box center [734, 281] width 310 height 54
paste input "Kuala Lumpur, 14, Malaysia"
type input "Kuala Lumpur, 14, Malaysia"
click at [654, 357] on span "BELI 2 PERCUMA 1: RM65 + Penghantaran Percuma" at bounding box center [738, 358] width 290 height 12
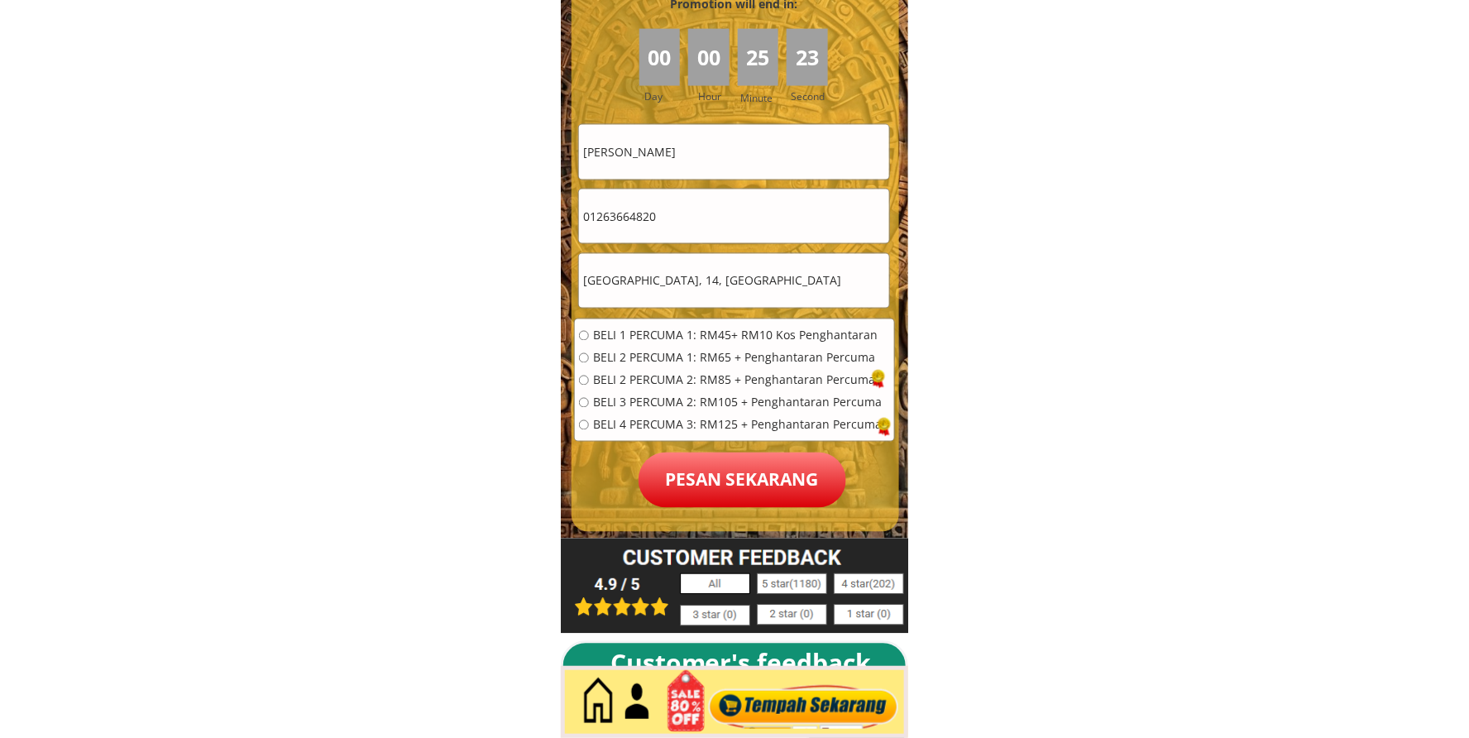
radio input "true"
click at [706, 474] on p "Pesan sekarang" at bounding box center [743, 480] width 208 height 55
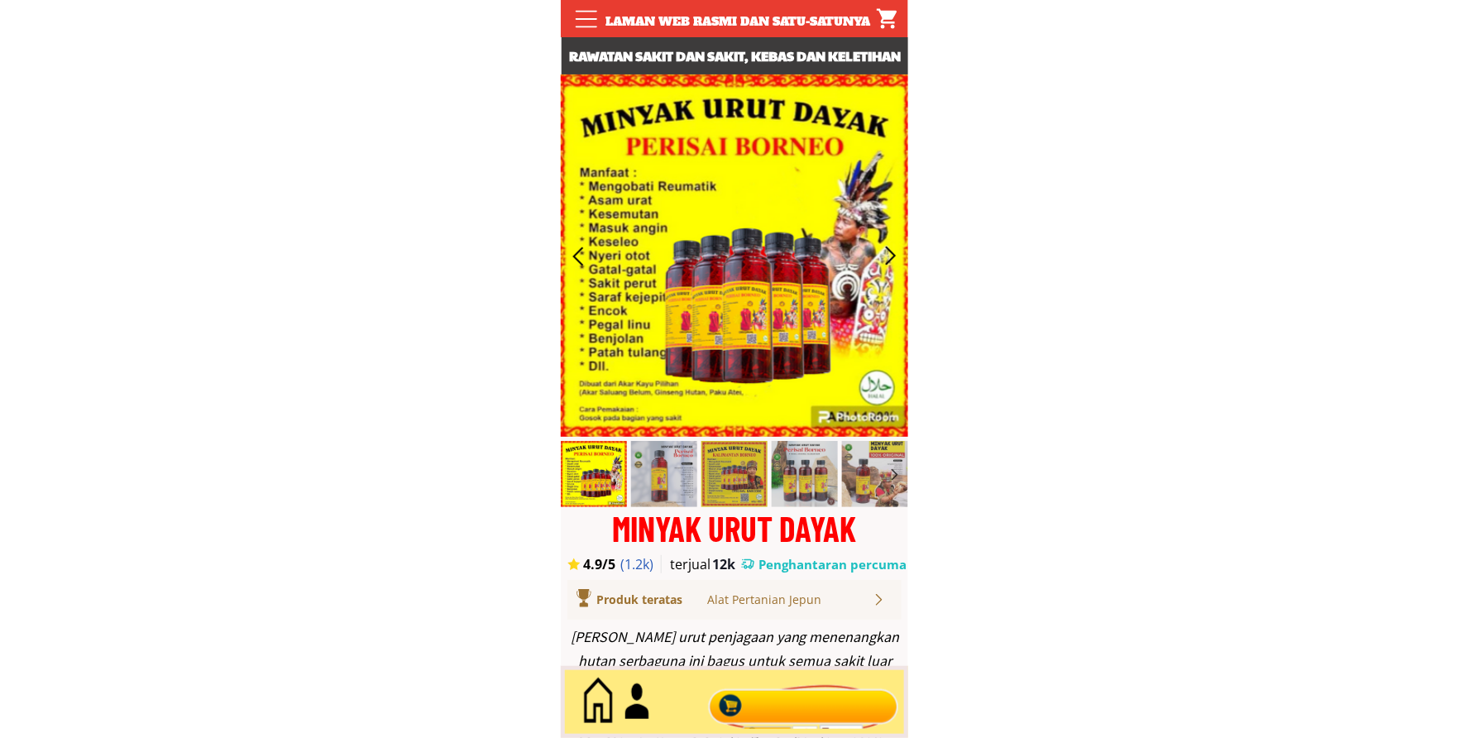
click at [797, 714] on div at bounding box center [804, 702] width 200 height 55
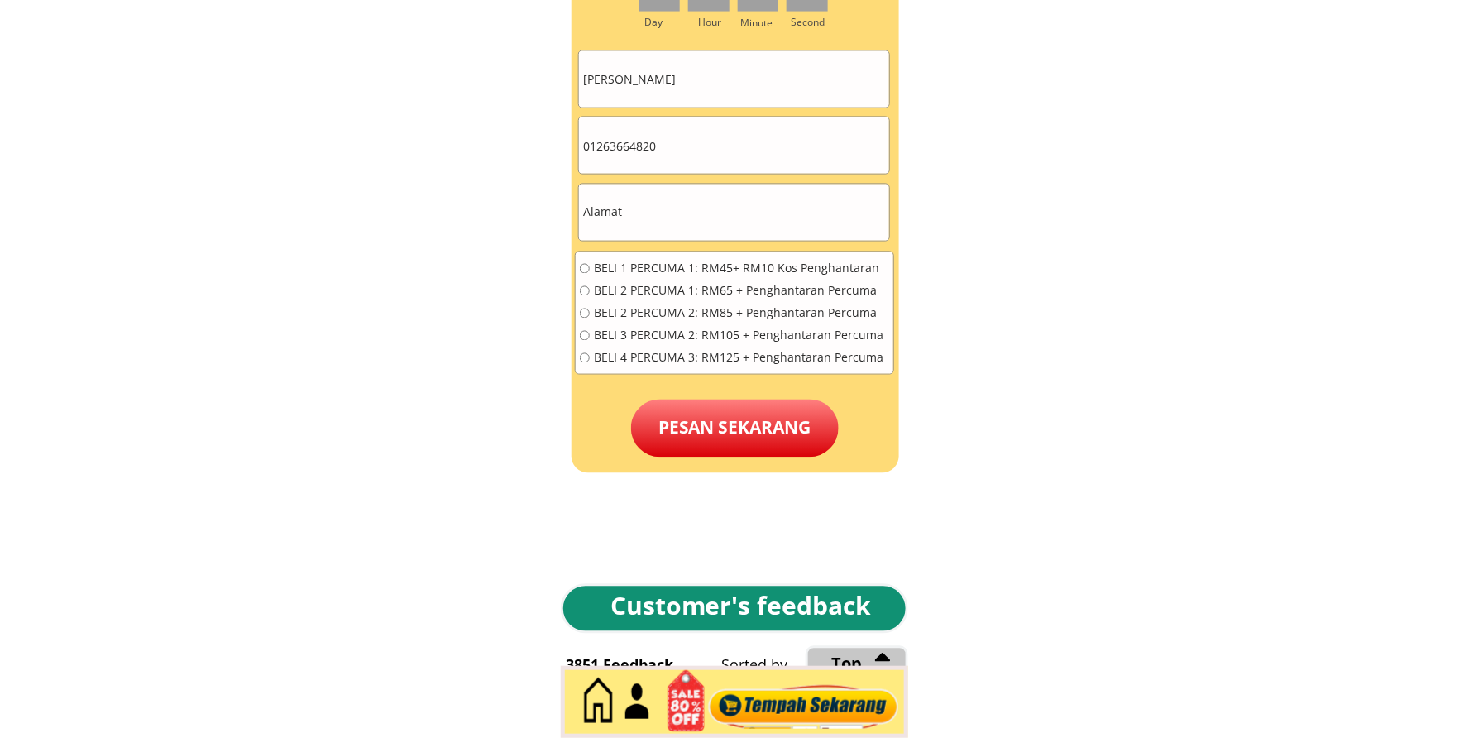
scroll to position [7638, 0]
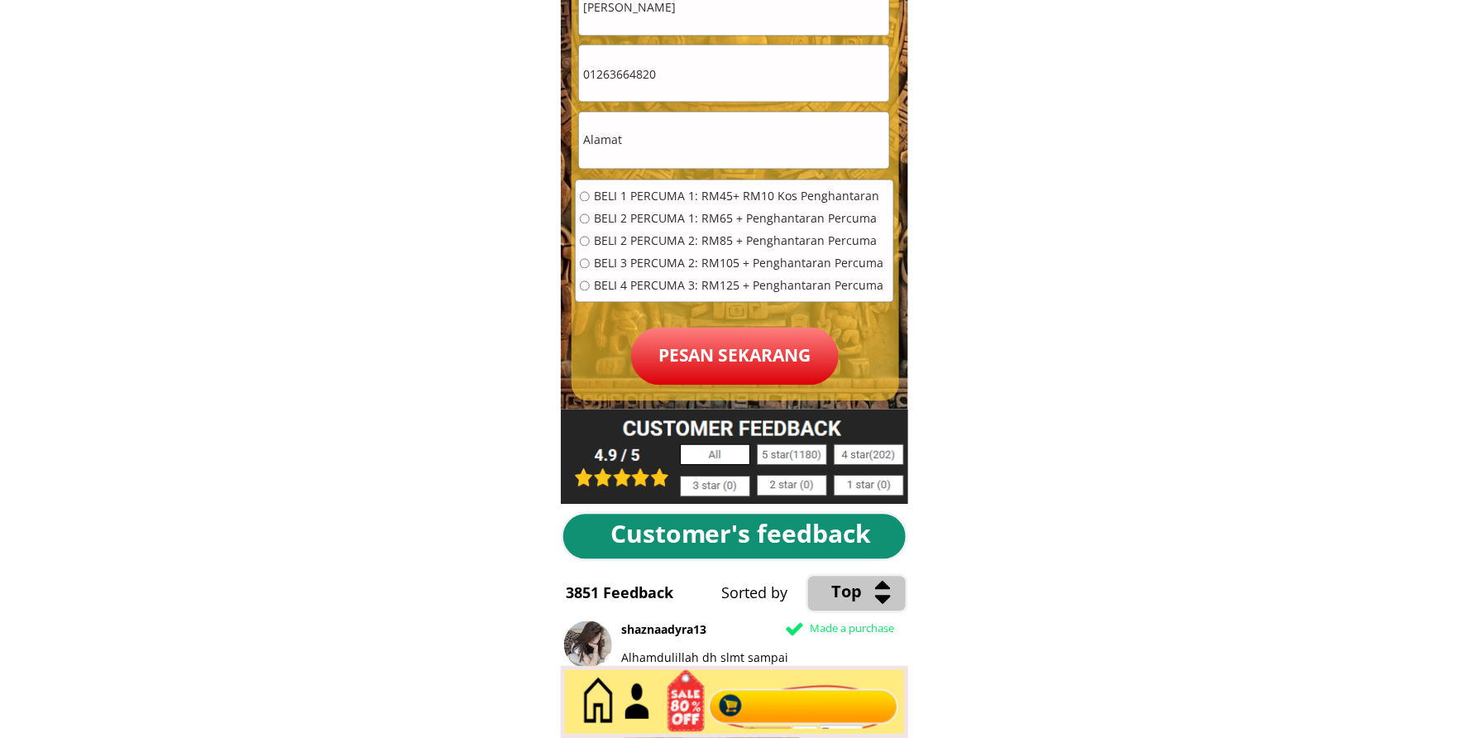
click at [688, 79] on input "01263664820" at bounding box center [734, 74] width 310 height 56
paste input "66939583"
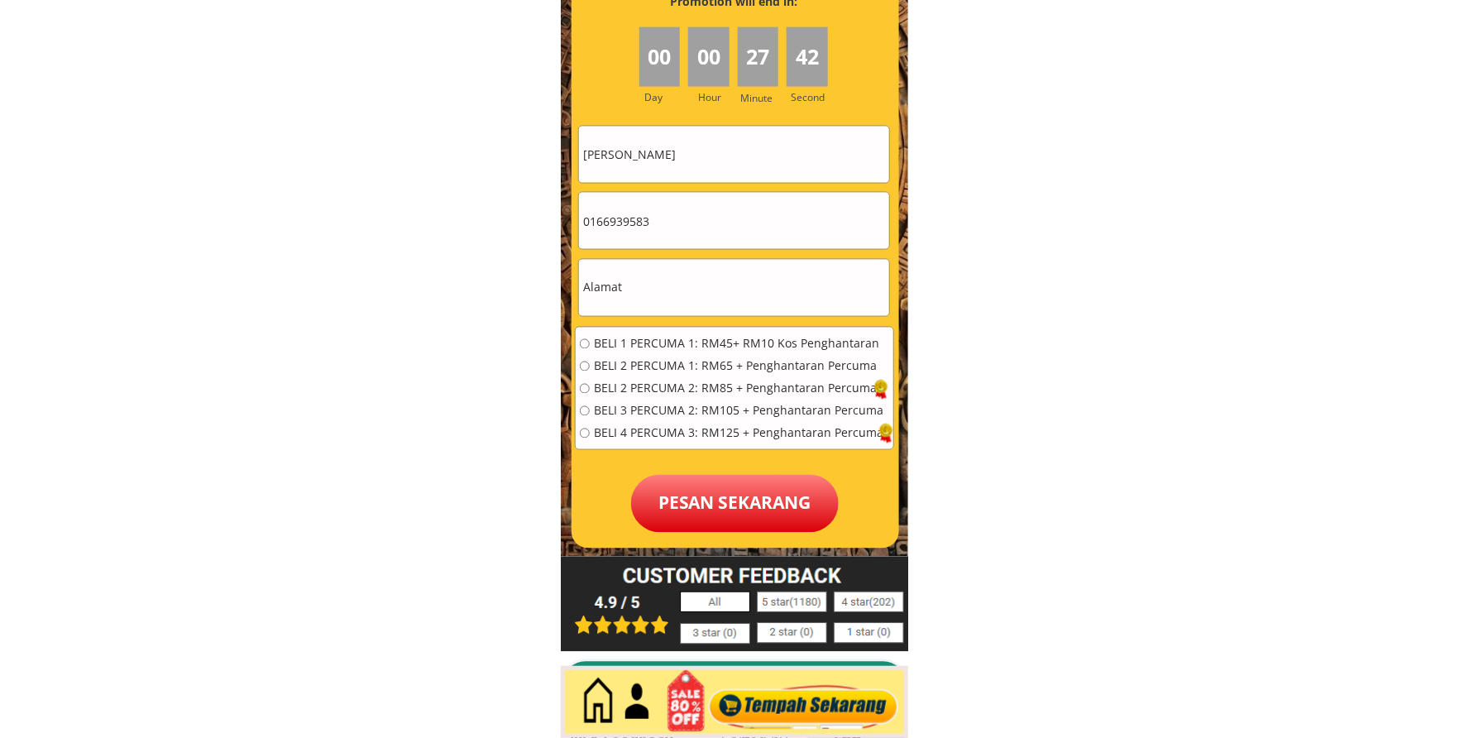
scroll to position [7484, 0]
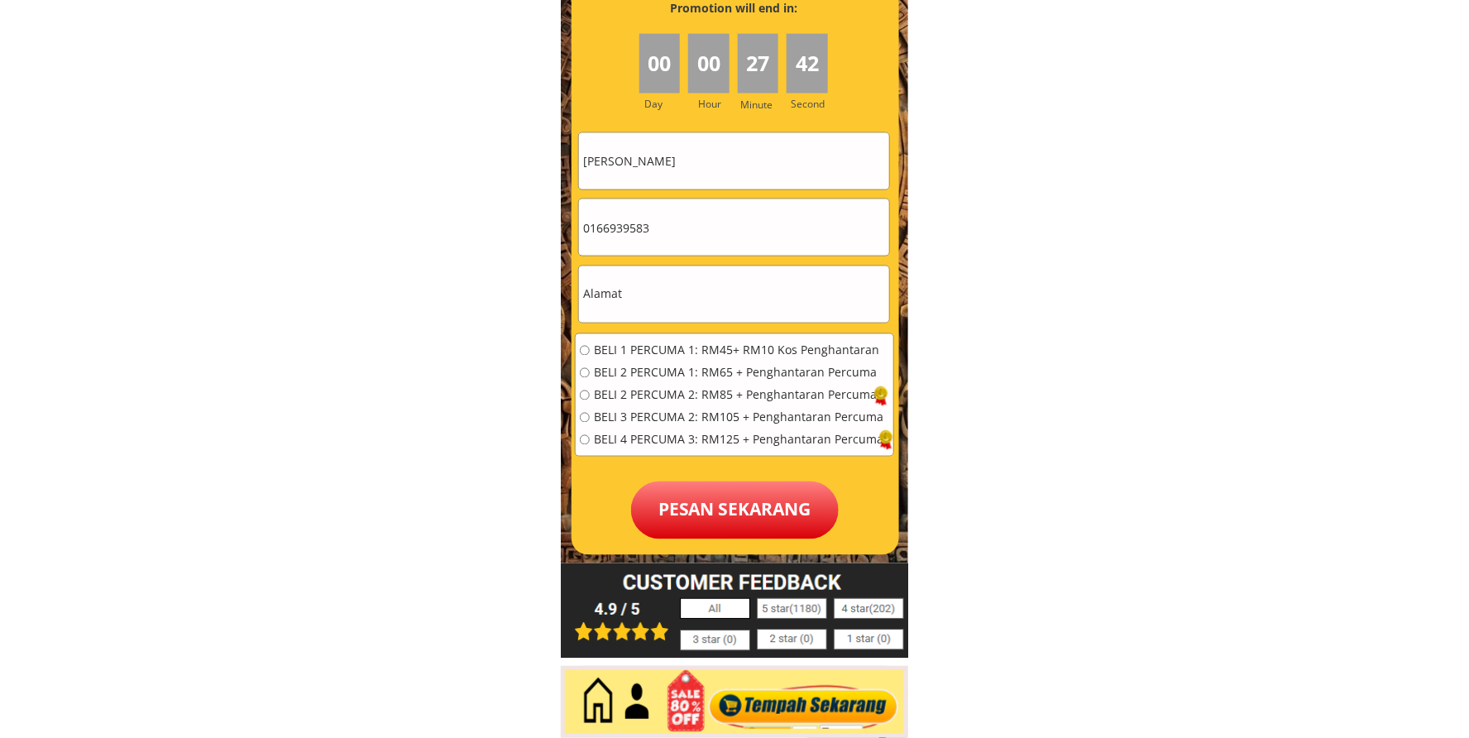
type input "0166939583"
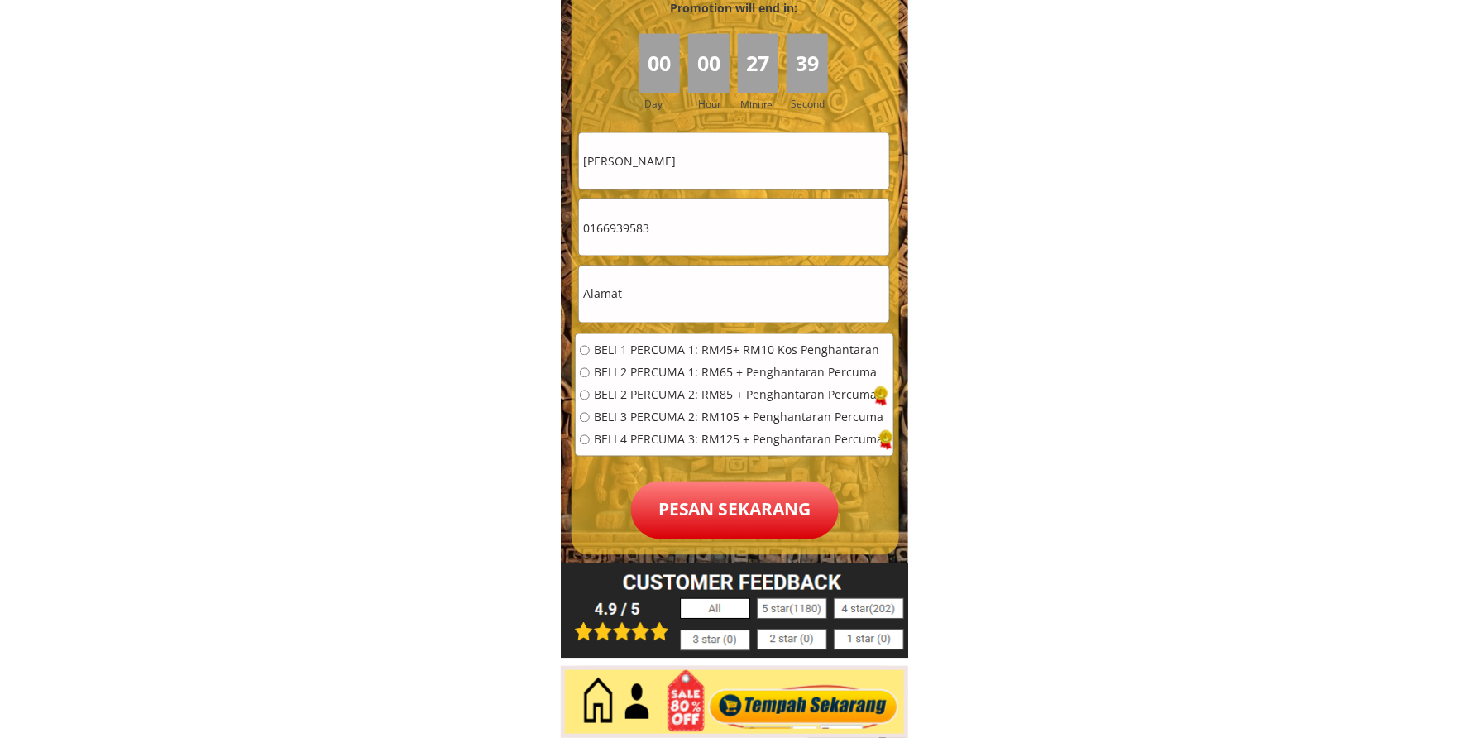
click at [714, 192] on form "BELI 1 PERCUMA 1: RM45+ RM10 Kos Penghantaran BELI 2 PERCUMA 1: RM65 + Penghant…" at bounding box center [734, 335] width 319 height 407
drag, startPoint x: 715, startPoint y: 192, endPoint x: 721, endPoint y: 170, distance: 23.1
click at [715, 190] on form "BELI 1 PERCUMA 1: RM45+ RM10 Kos Penghantaran BELI 2 PERCUMA 1: RM65 + Penghant…" at bounding box center [734, 335] width 319 height 407
click at [721, 170] on input "[PERSON_NAME]" at bounding box center [734, 161] width 310 height 56
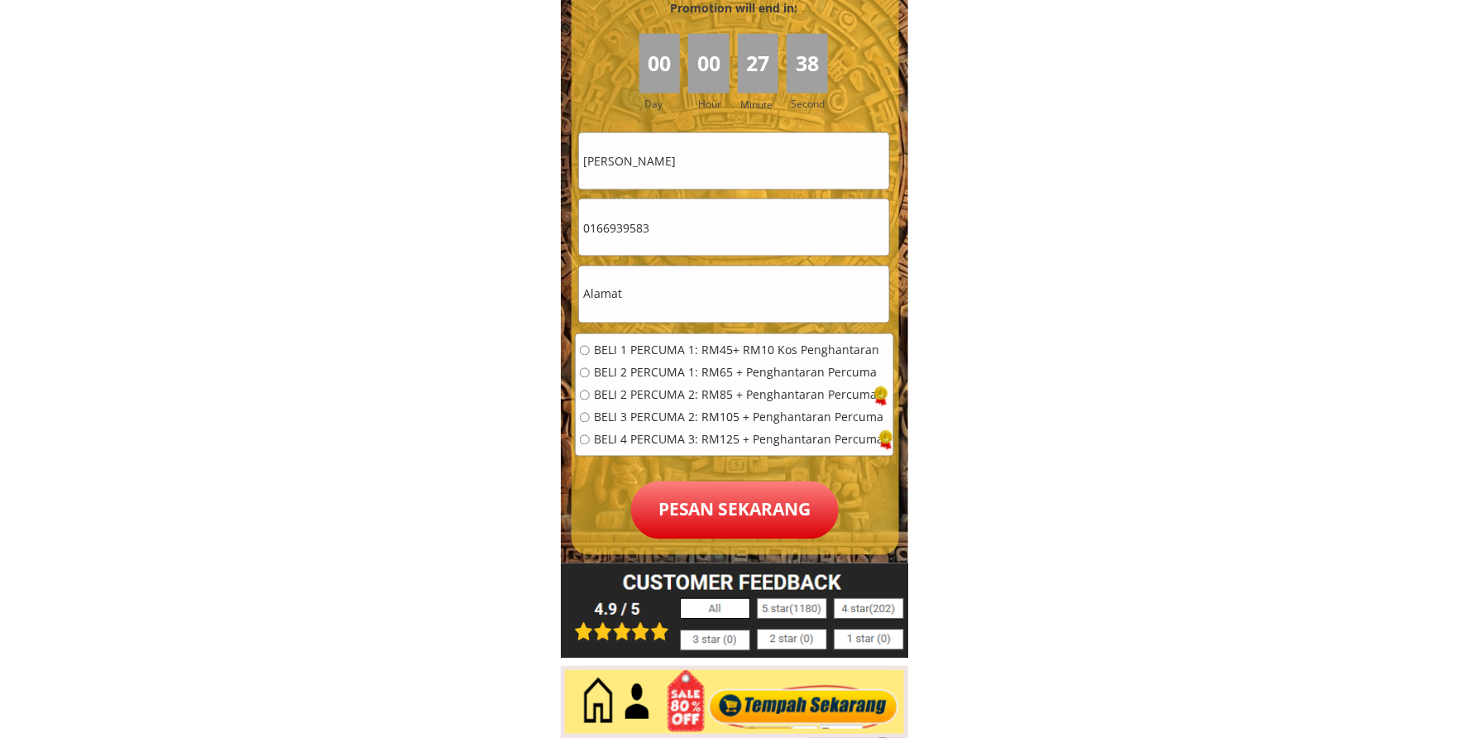
click at [721, 170] on input "[PERSON_NAME]" at bounding box center [734, 161] width 310 height 56
paste input "[PERSON_NAME]"
type input "[PERSON_NAME]"
click at [704, 281] on input "text" at bounding box center [734, 294] width 310 height 56
paste input "[STREET_ADDRESS]"
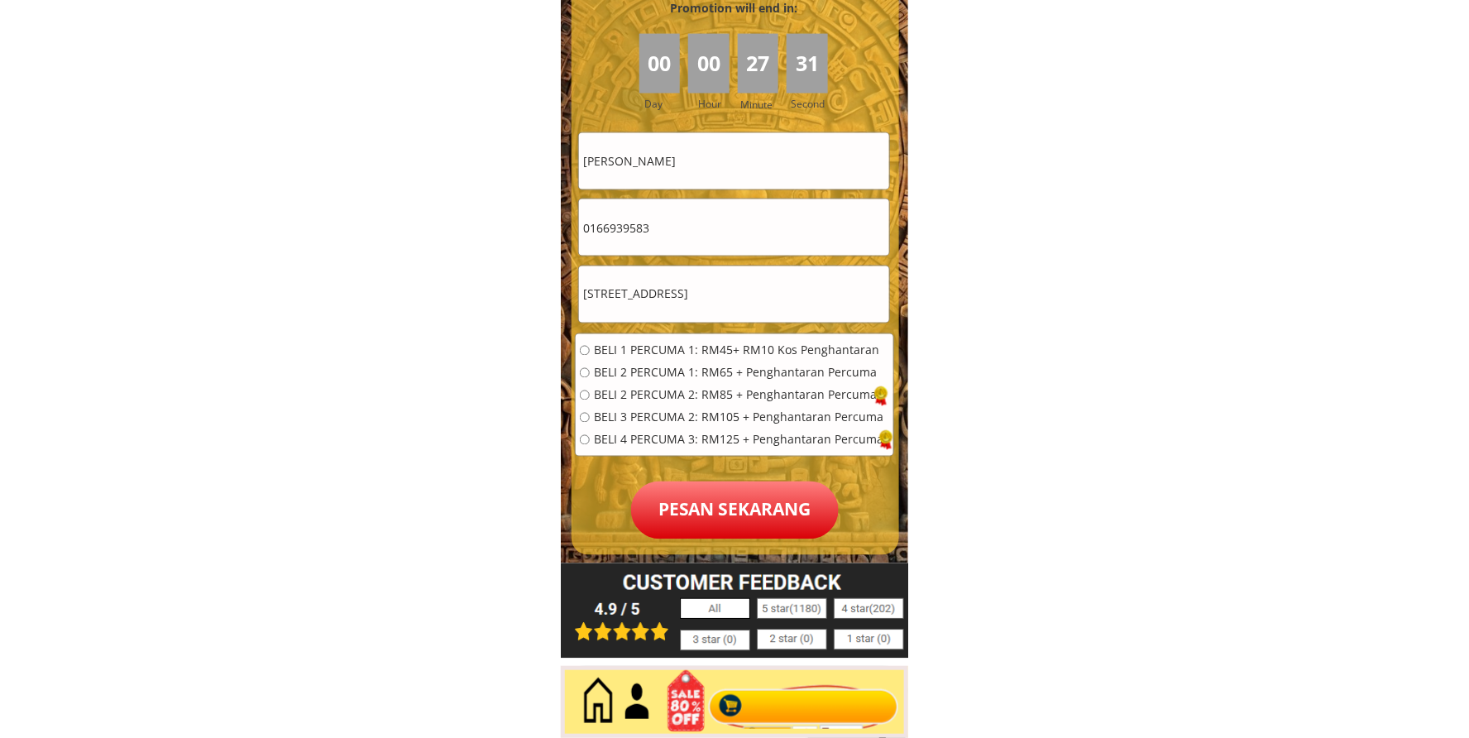
type input "[STREET_ADDRESS]"
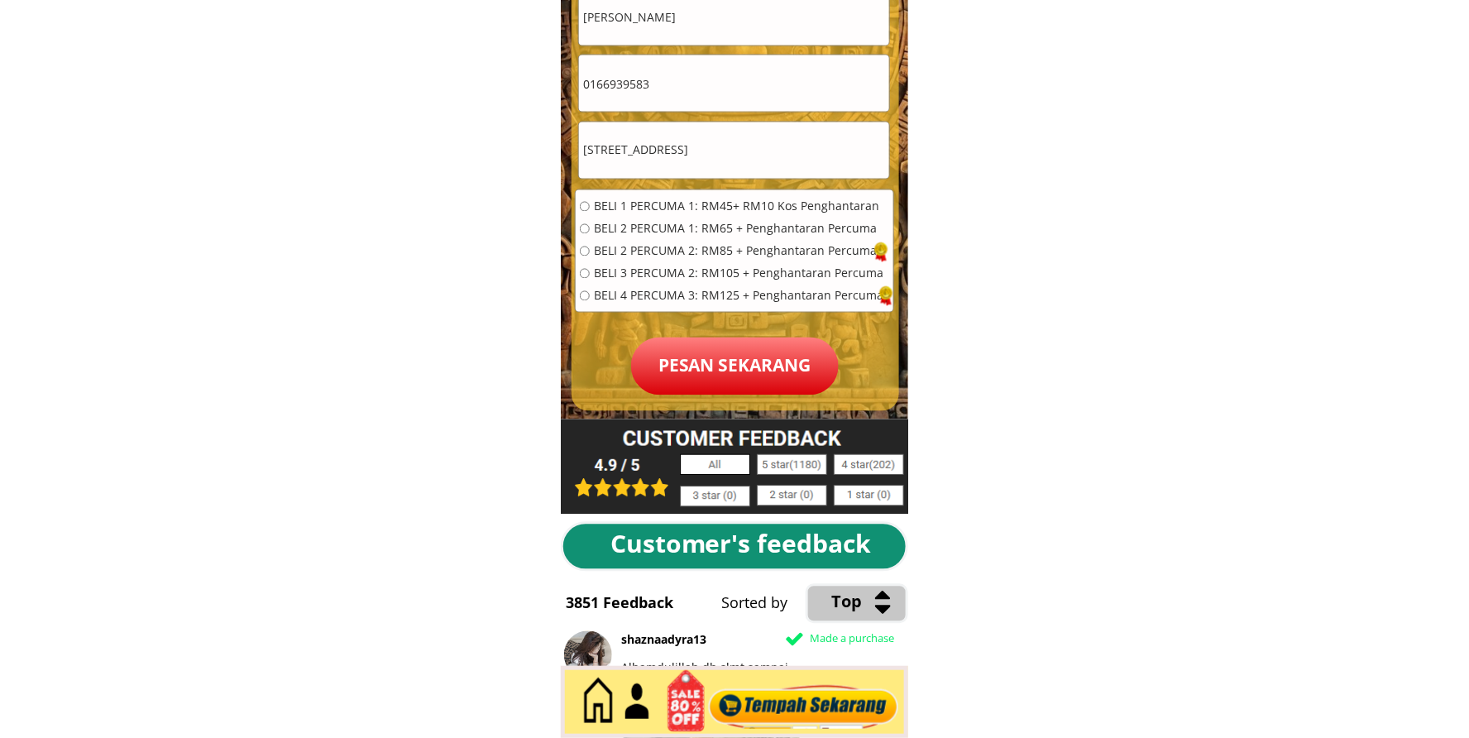
scroll to position [7638, 0]
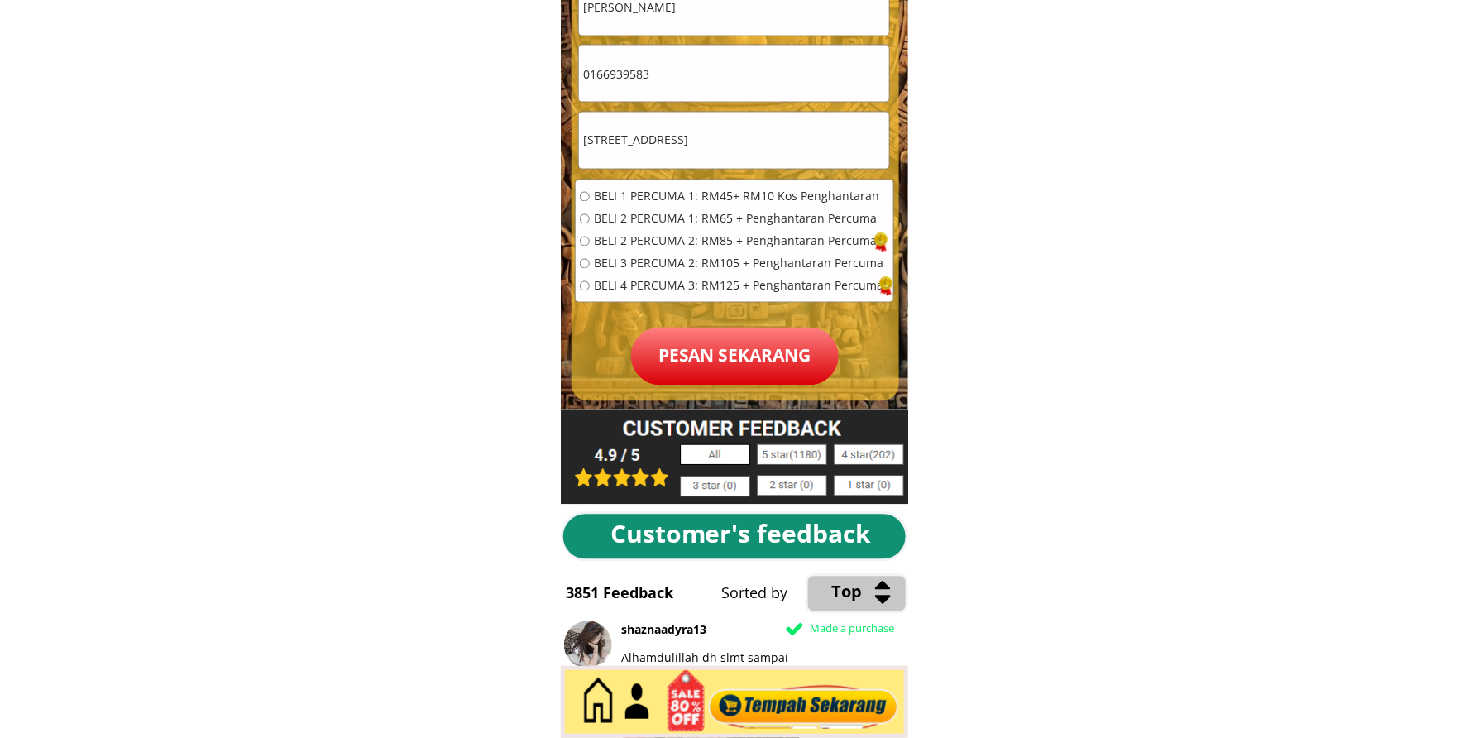
click at [635, 218] on span "BELI 2 PERCUMA 1: RM65 + Penghantaran Percuma" at bounding box center [739, 219] width 290 height 12
radio input "true"
click at [712, 361] on p "Pesan sekarang" at bounding box center [735, 357] width 208 height 58
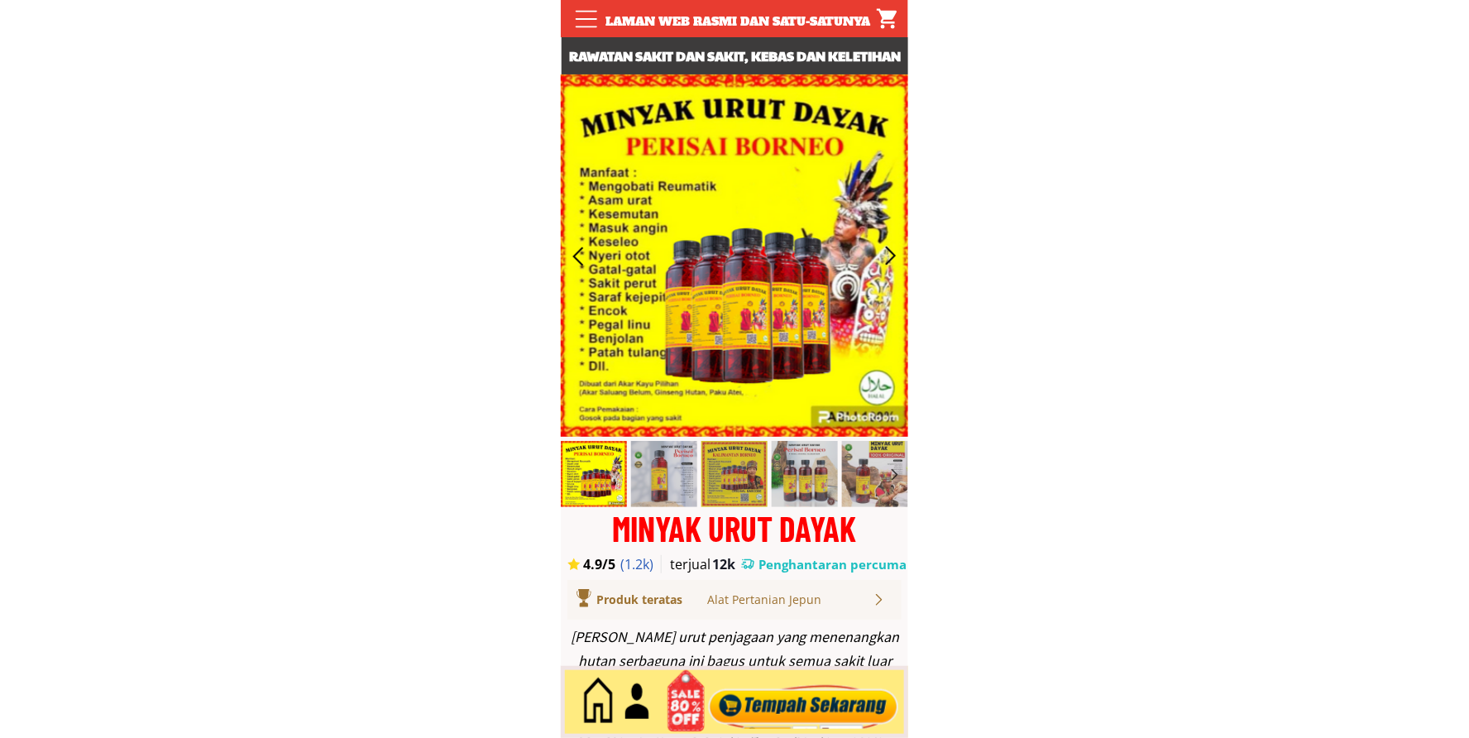
click at [821, 710] on div at bounding box center [804, 702] width 200 height 55
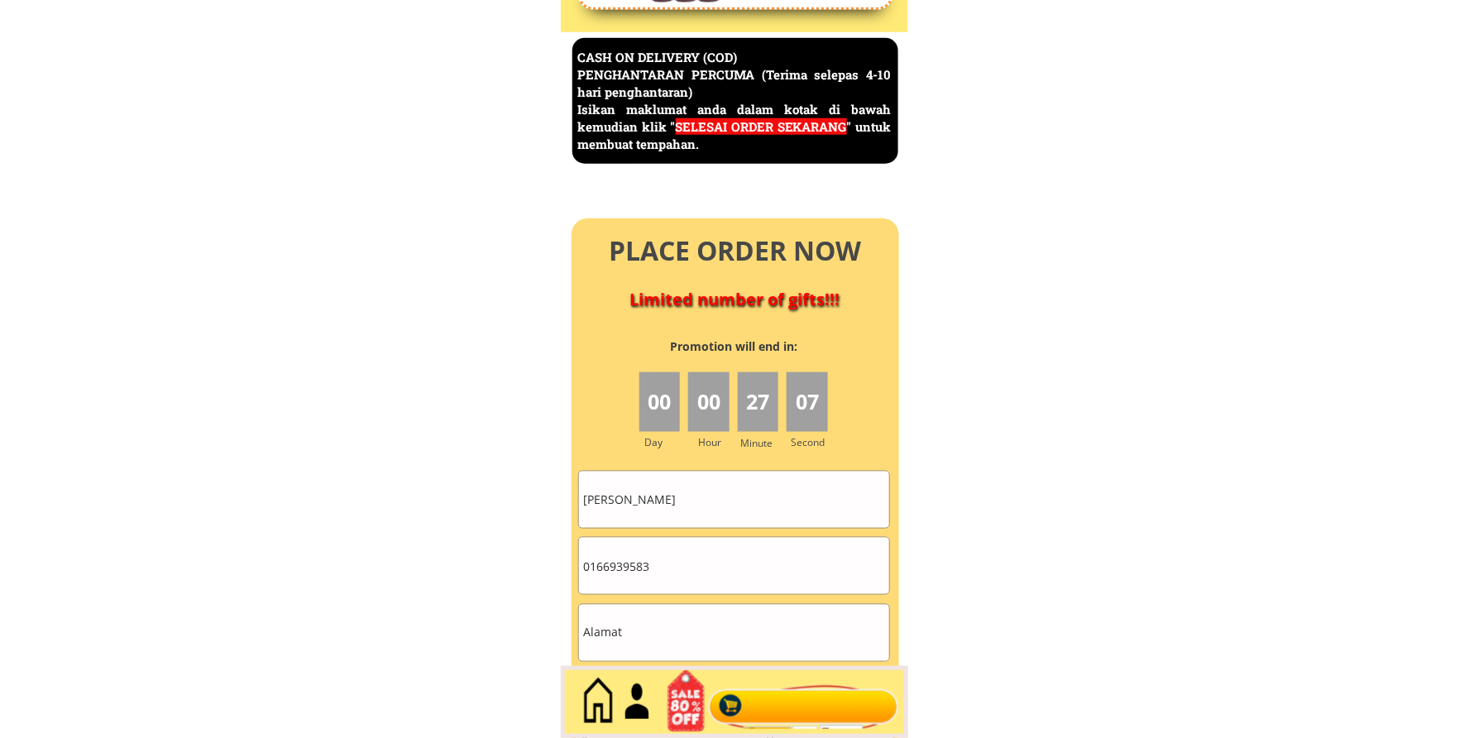
scroll to position [7178, 0]
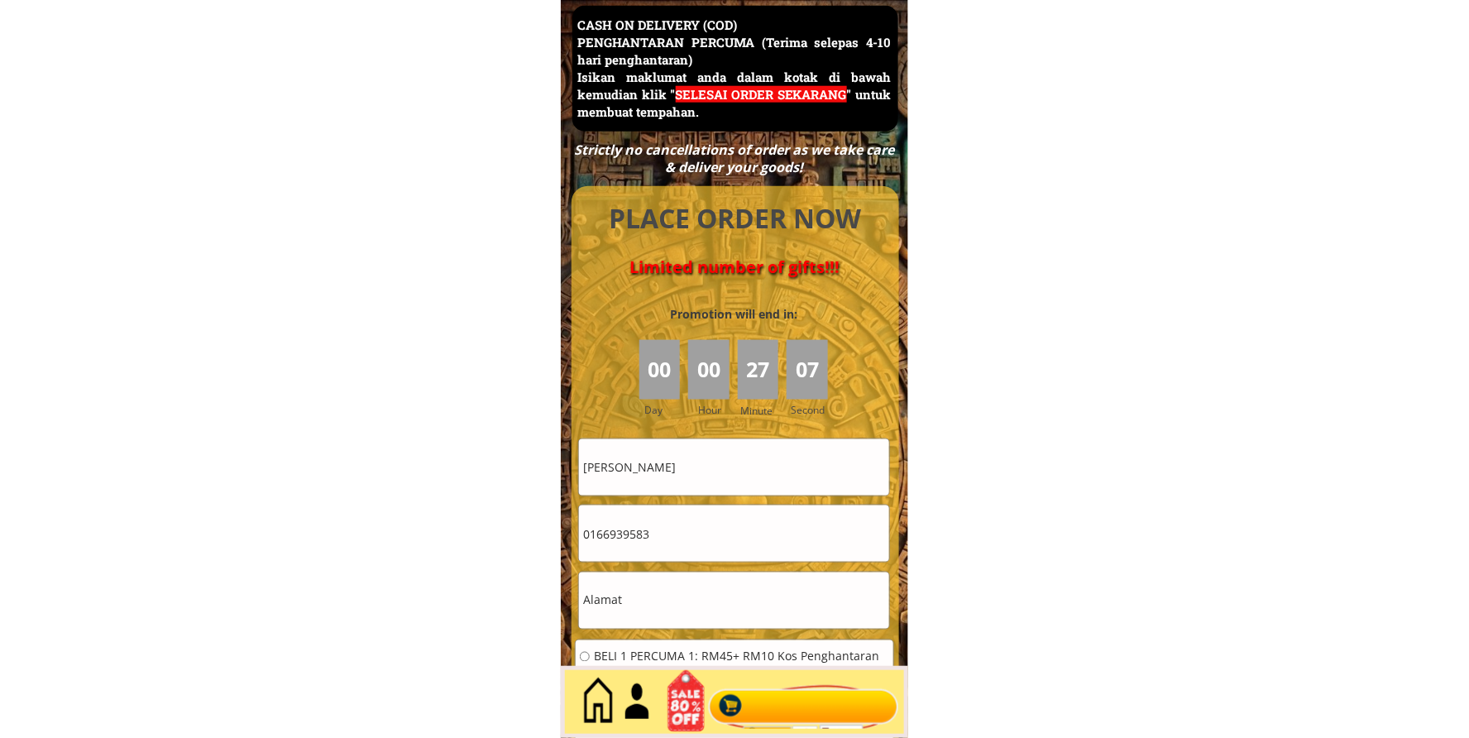
click at [700, 506] on input "0166939583" at bounding box center [734, 534] width 310 height 56
click at [700, 505] on div "0166939583" at bounding box center [734, 534] width 312 height 58
paste input "7.9565899"
click at [609, 534] on input "017.9565899" at bounding box center [734, 534] width 310 height 56
type input "0179565899"
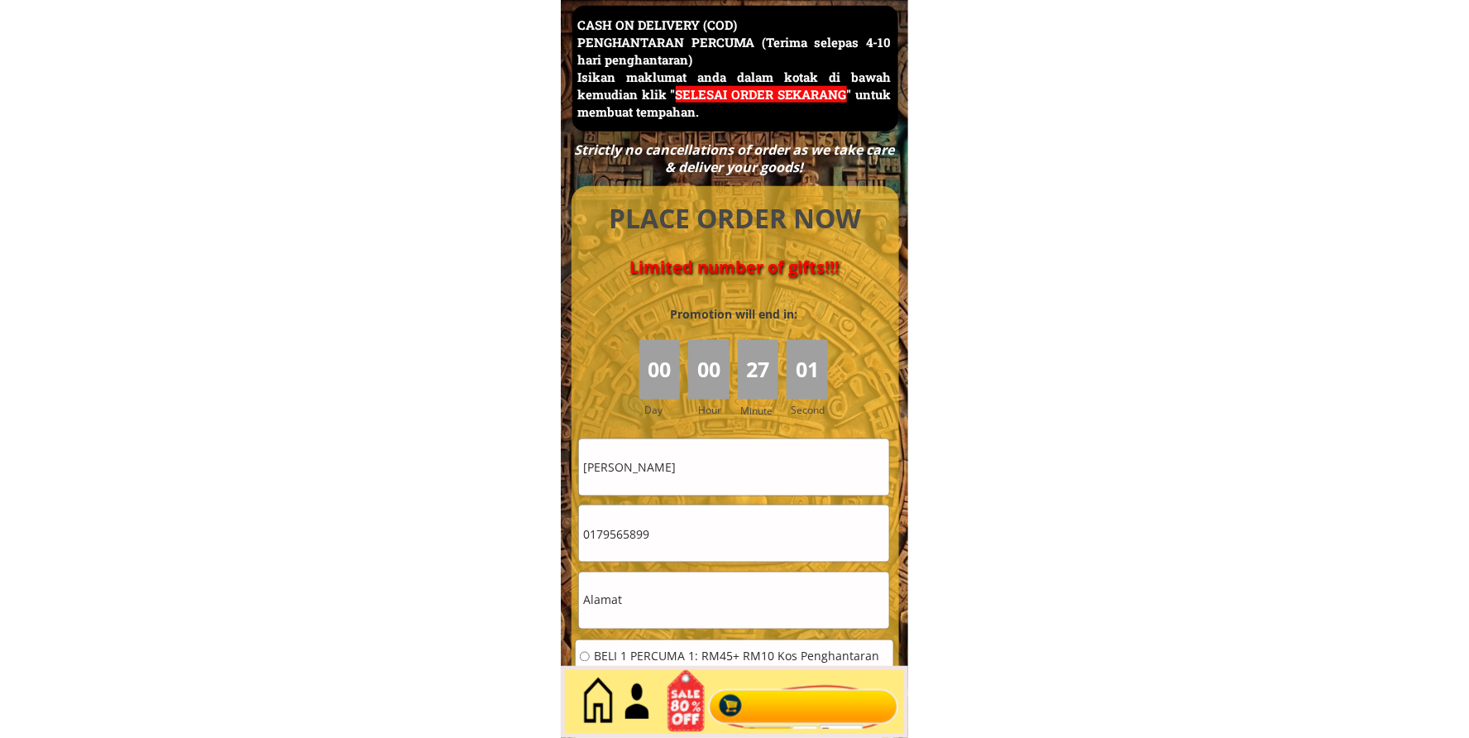
click at [776, 482] on input "[PERSON_NAME]" at bounding box center [734, 467] width 310 height 56
paste input "jh.Sakinah Awang"
type input "Hjh.Sakinah Awang"
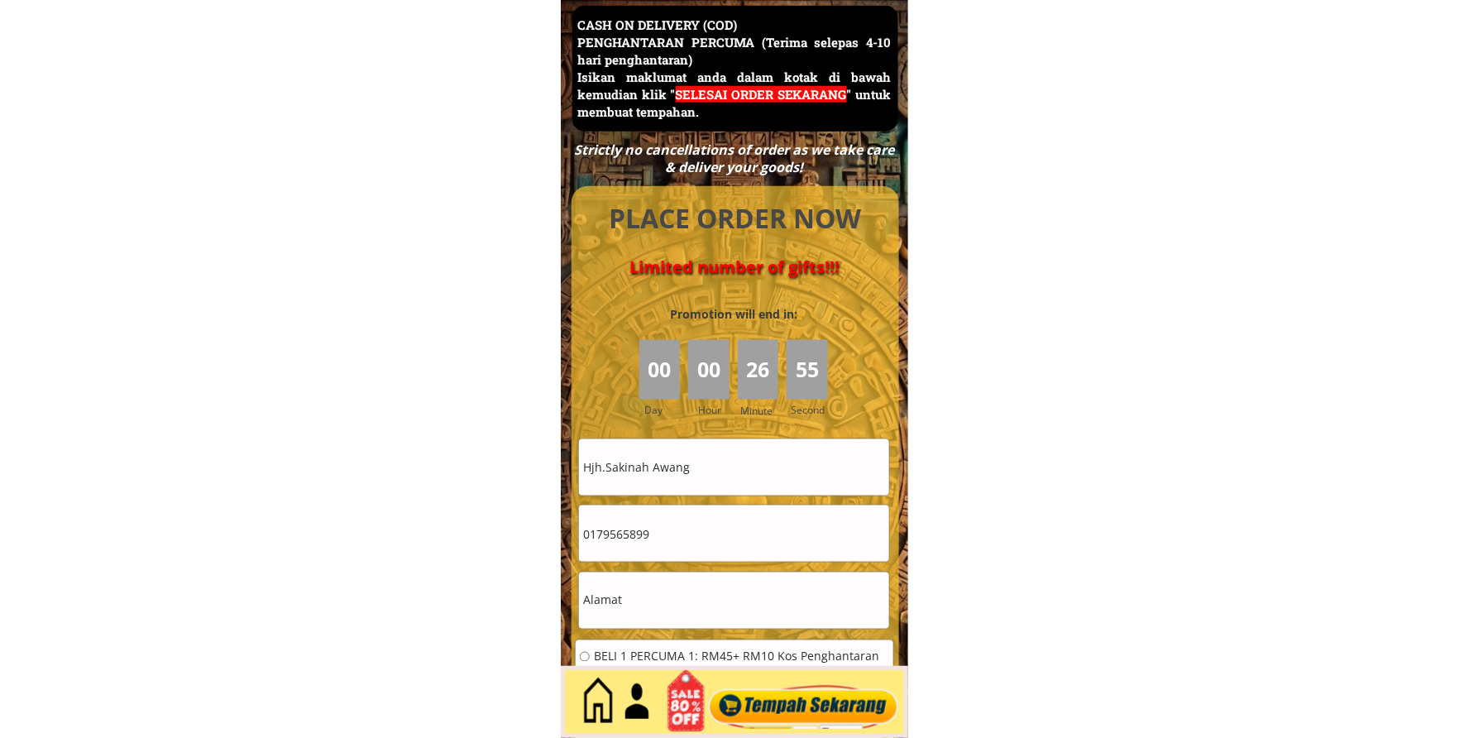
click at [663, 587] on input "text" at bounding box center [734, 601] width 310 height 56
click at [664, 587] on input "text" at bounding box center [734, 601] width 310 height 56
paste input "5630 A [GEOGRAPHIC_DATA]"
type input "5630 A [GEOGRAPHIC_DATA]"
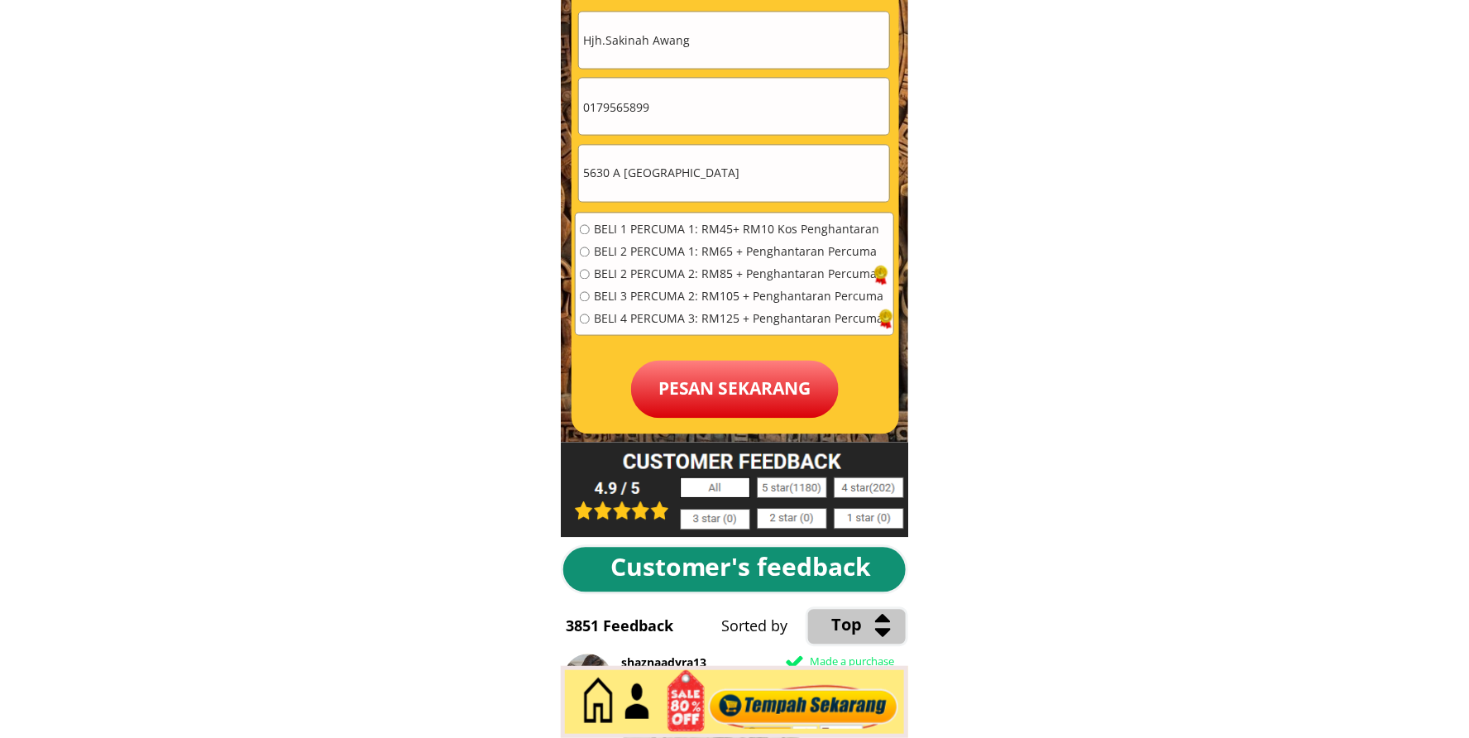
scroll to position [7638, 0]
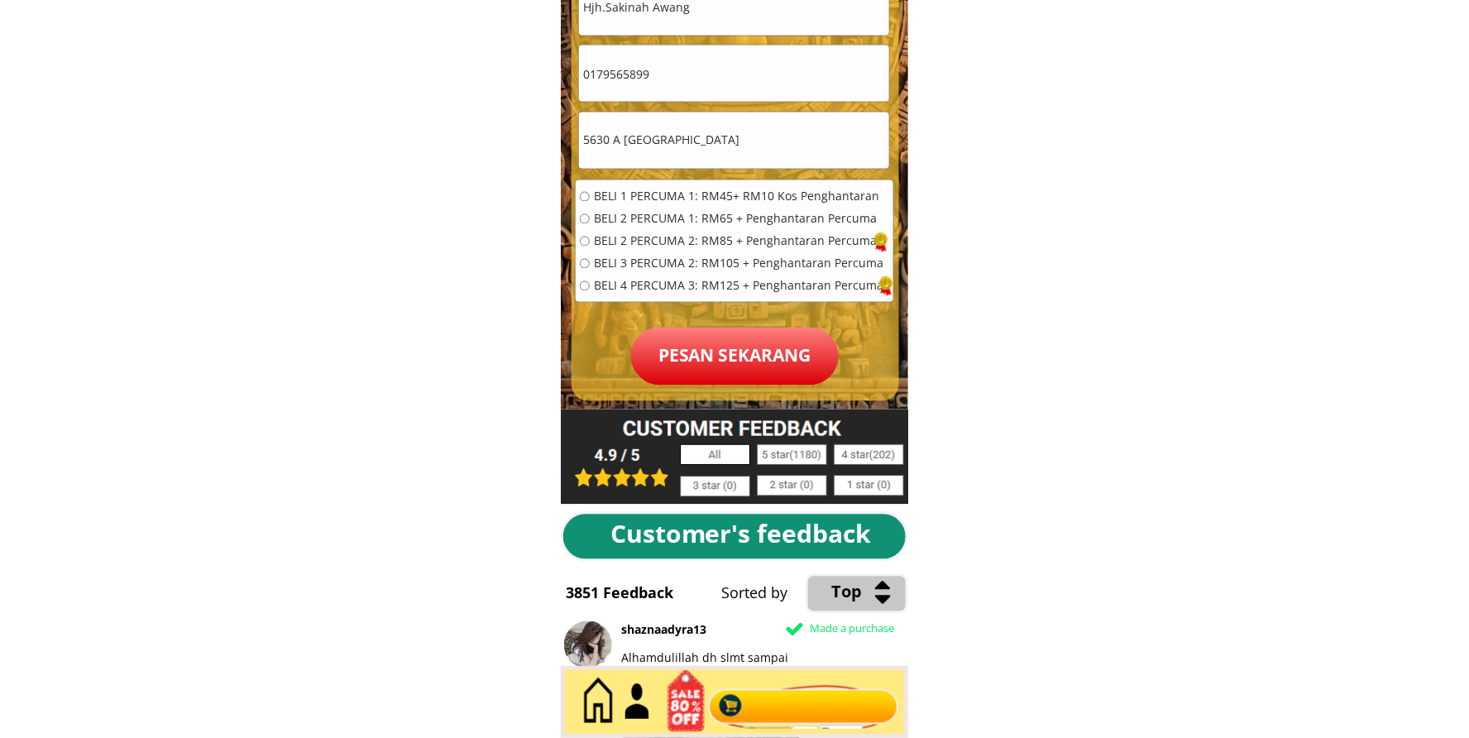
click at [667, 220] on span "BELI 2 PERCUMA 1: RM65 + Penghantaran Percuma" at bounding box center [739, 219] width 290 height 12
radio input "true"
click at [747, 358] on p "Pesan sekarang" at bounding box center [735, 357] width 208 height 58
